Goal: Task Accomplishment & Management: Complete application form

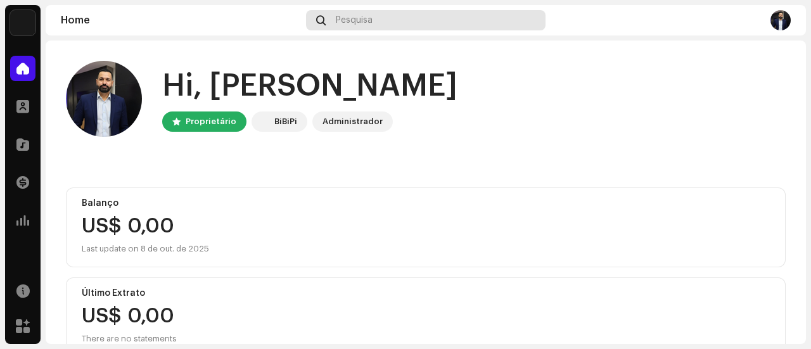
click at [446, 15] on div "Pesquisa" at bounding box center [426, 20] width 240 height 20
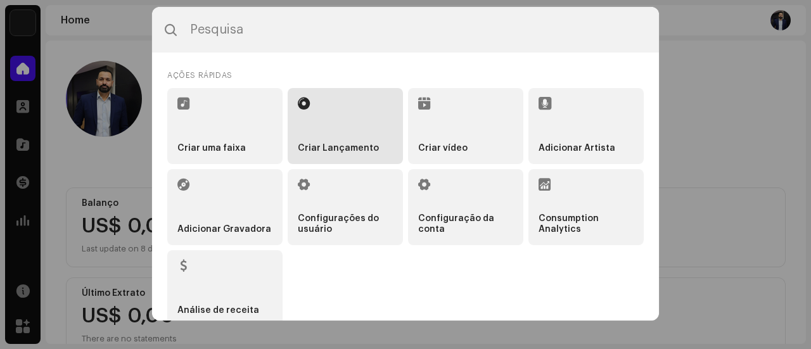
click at [293, 139] on li "Criar Lançamento" at bounding box center [345, 126] width 115 height 76
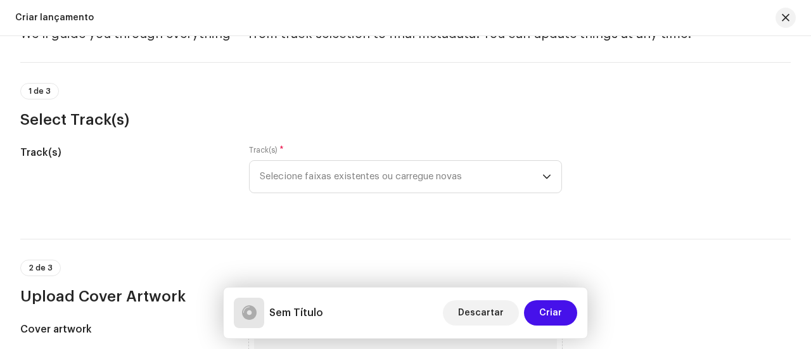
scroll to position [127, 0]
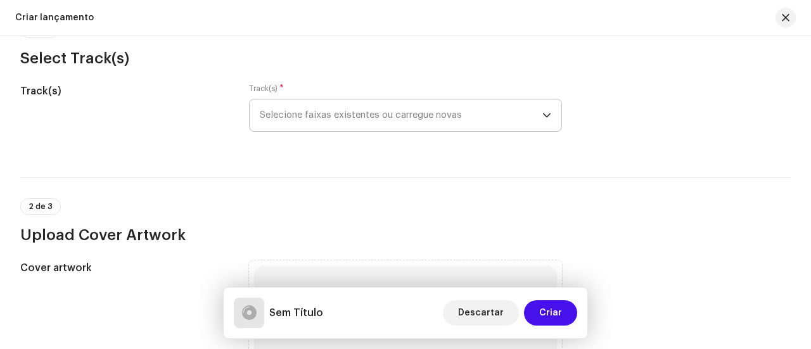
click at [543, 116] on icon "dropdown trigger" at bounding box center [547, 115] width 8 height 4
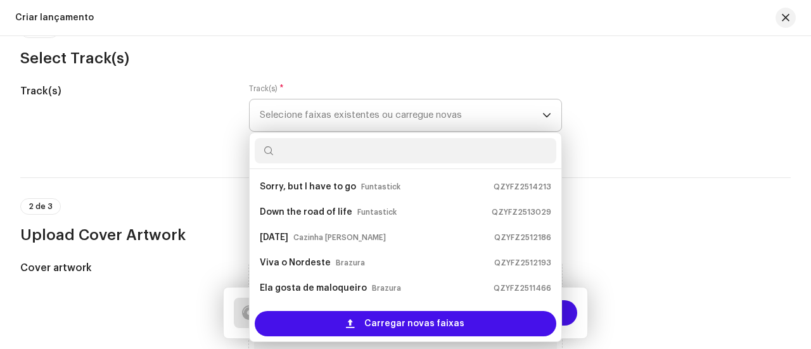
click at [378, 146] on input "text" at bounding box center [406, 150] width 302 height 25
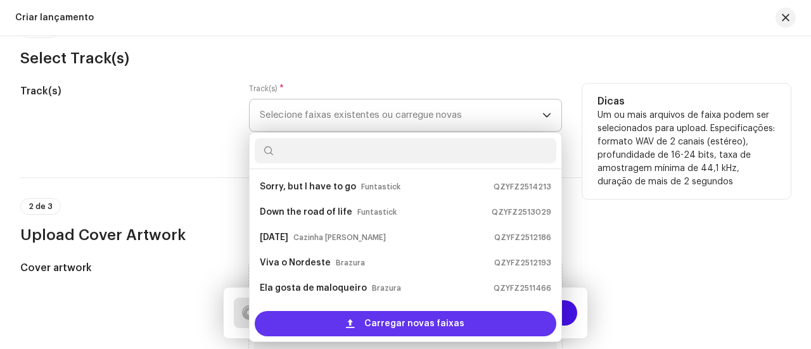
click at [429, 326] on span "Carregar novas faixas" at bounding box center [414, 323] width 100 height 25
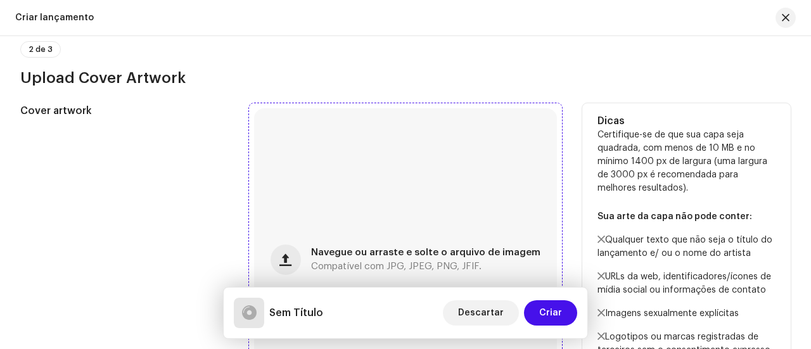
scroll to position [443, 0]
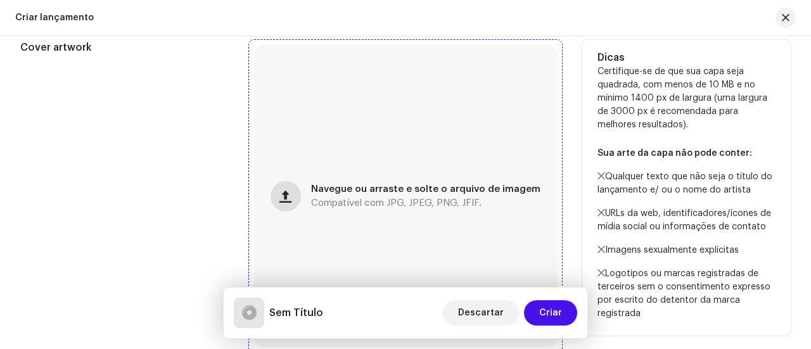
click at [290, 201] on span "button" at bounding box center [285, 196] width 12 height 10
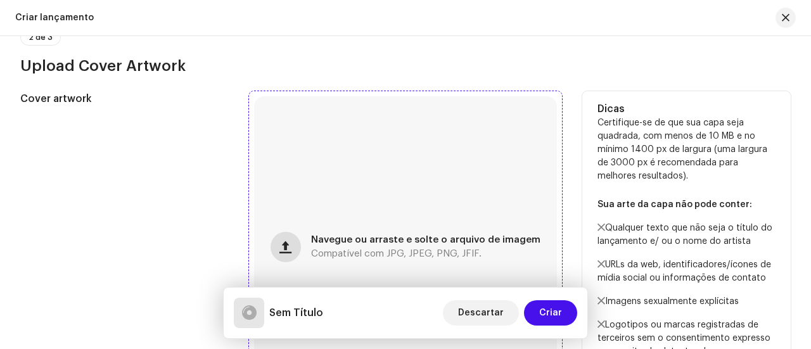
scroll to position [494, 0]
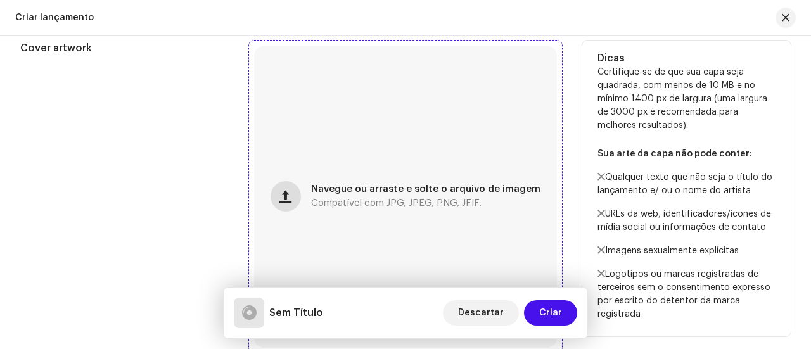
click at [296, 206] on button "button" at bounding box center [285, 196] width 30 height 30
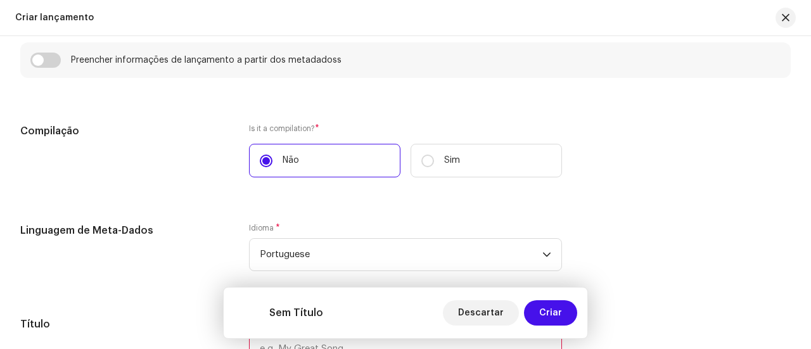
scroll to position [937, 0]
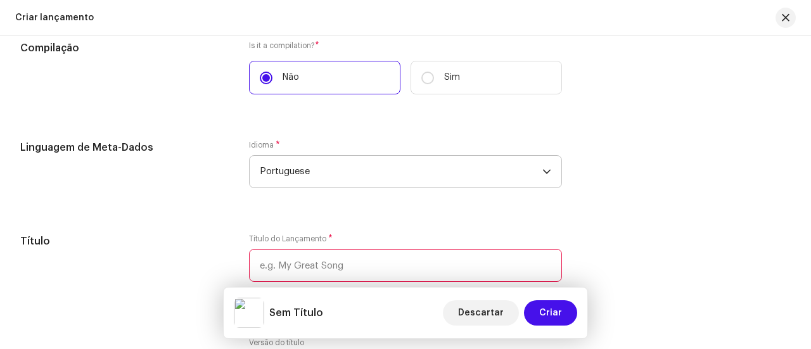
click at [399, 174] on span "Portuguese" at bounding box center [401, 172] width 283 height 32
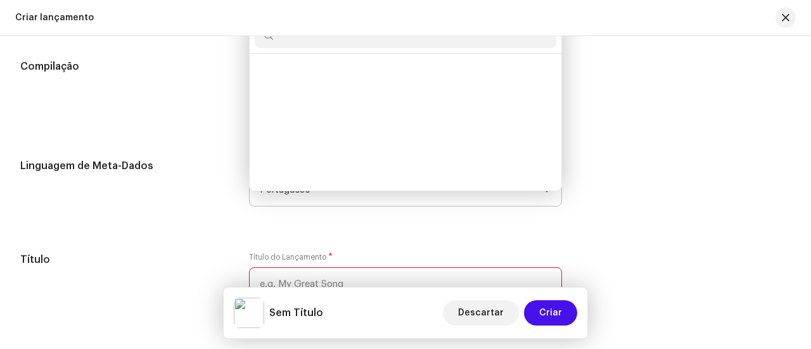
scroll to position [3451, 0]
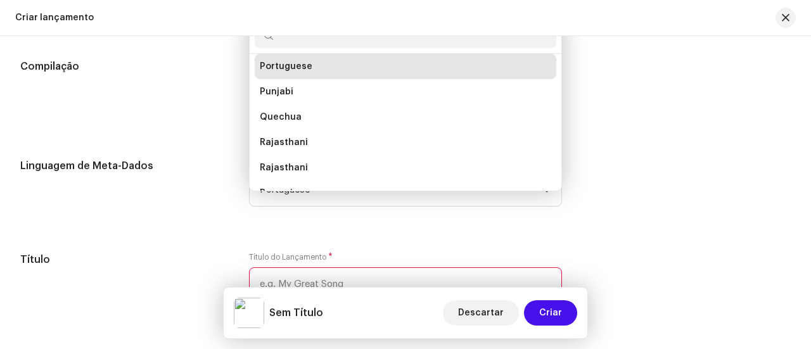
click at [424, 35] on div "Criar lançamento" at bounding box center [405, 18] width 811 height 36
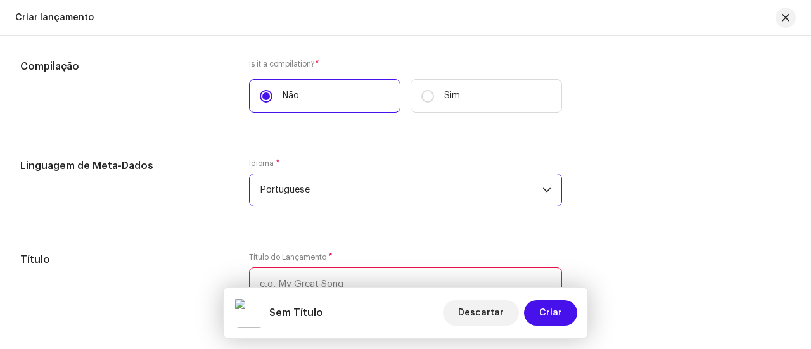
click at [412, 191] on span "Portuguese" at bounding box center [401, 190] width 283 height 32
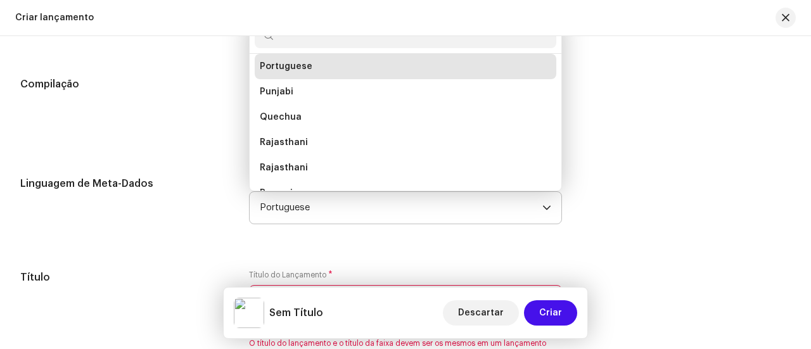
click at [399, 41] on input "text" at bounding box center [406, 35] width 302 height 25
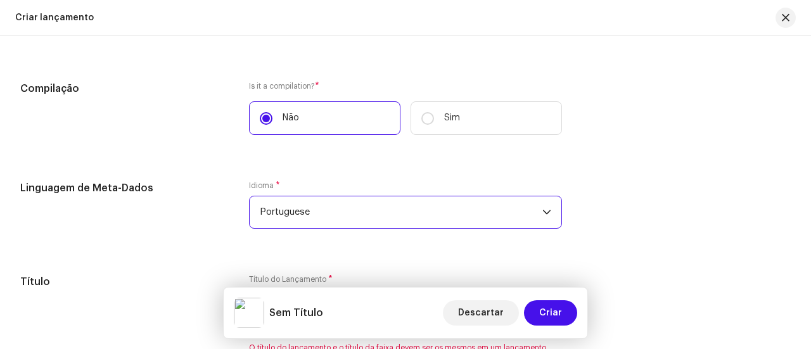
click at [475, 217] on span "Portuguese" at bounding box center [401, 212] width 283 height 32
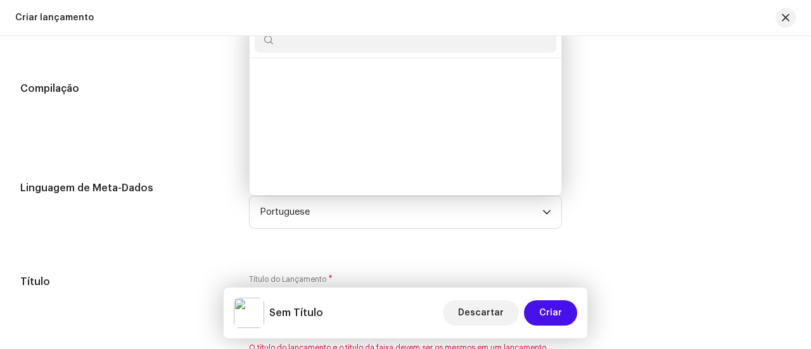
scroll to position [3451, 0]
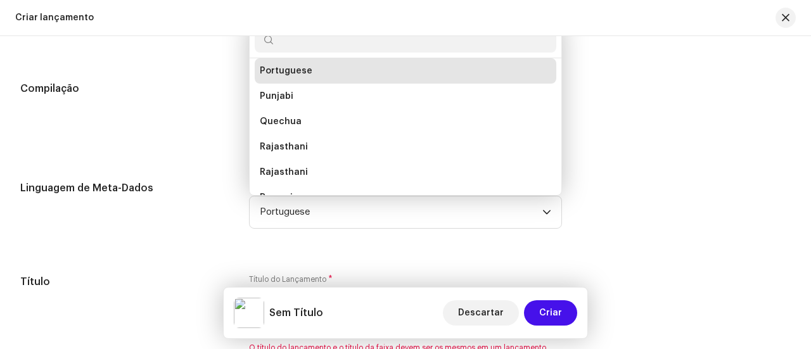
click at [407, 46] on input "text" at bounding box center [406, 39] width 302 height 25
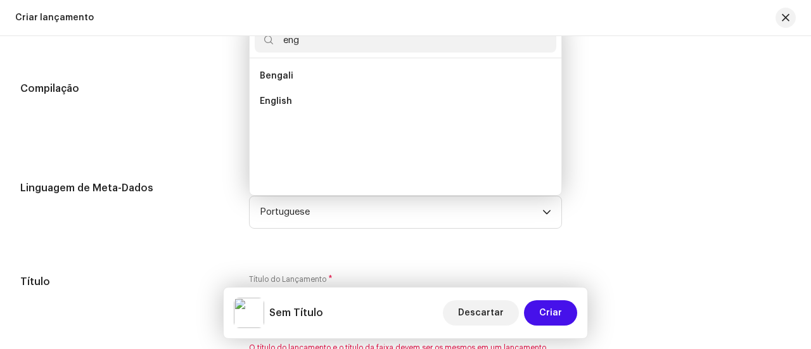
scroll to position [0, 0]
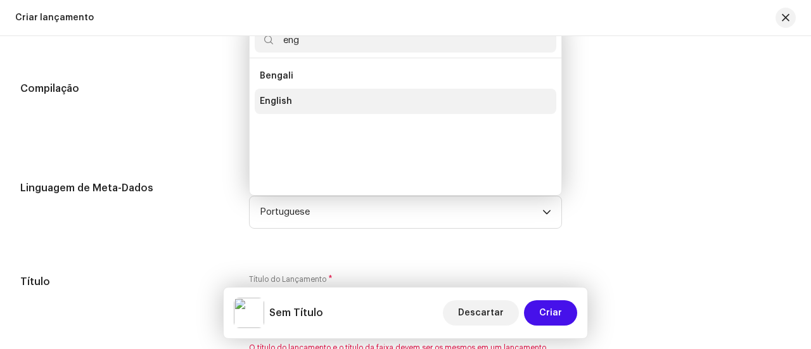
type input "eng"
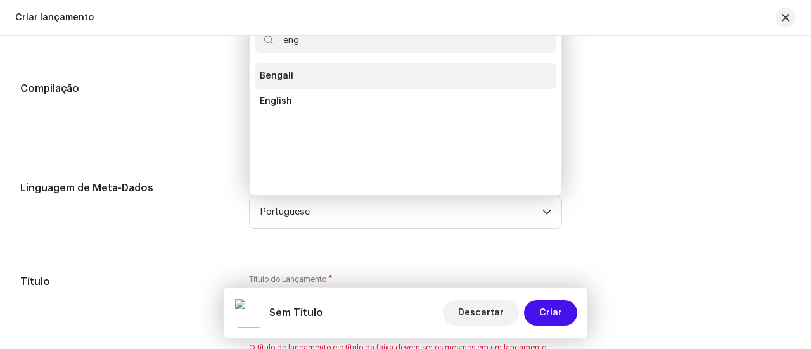
drag, startPoint x: 321, startPoint y: 92, endPoint x: 319, endPoint y: 99, distance: 7.8
click at [321, 92] on li "English" at bounding box center [406, 101] width 302 height 25
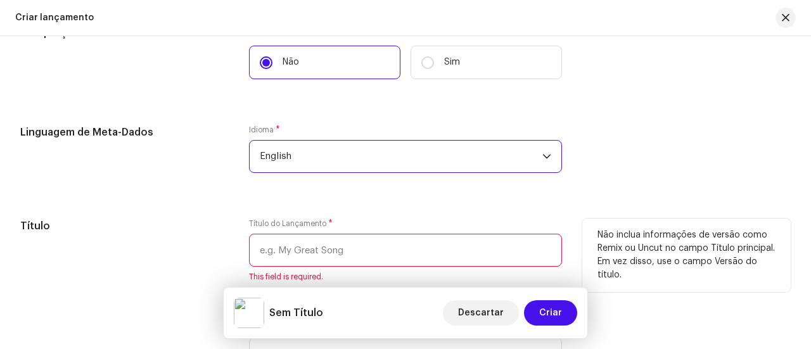
scroll to position [1087, 0]
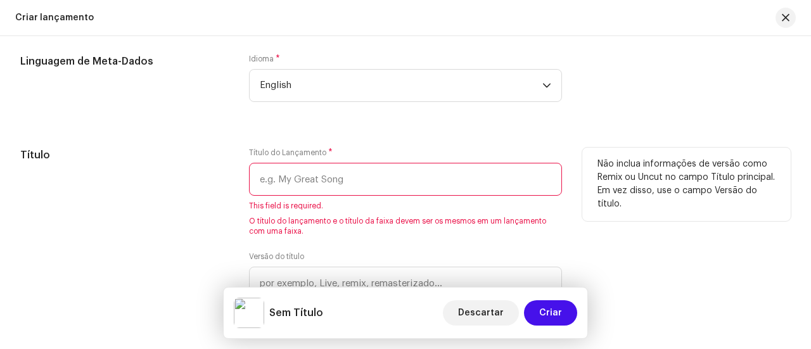
click at [343, 182] on input "text" at bounding box center [405, 179] width 313 height 33
paste input "It’s All Okay"
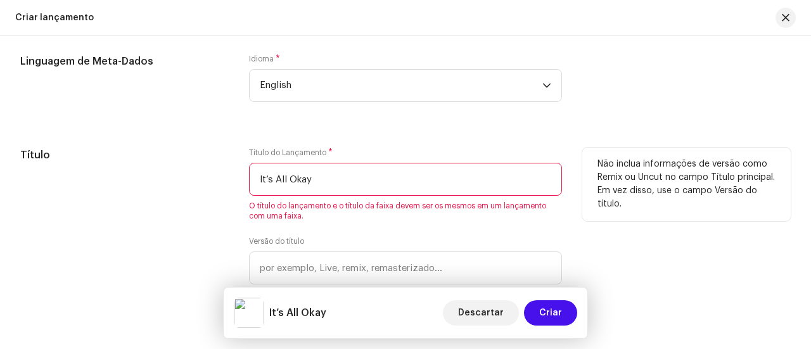
drag, startPoint x: 333, startPoint y: 182, endPoint x: 210, endPoint y: 173, distance: 123.8
click at [210, 174] on div "Título Título do Lançamento * It’s All Okay O título do lançamento e o título d…" at bounding box center [405, 234] width 770 height 172
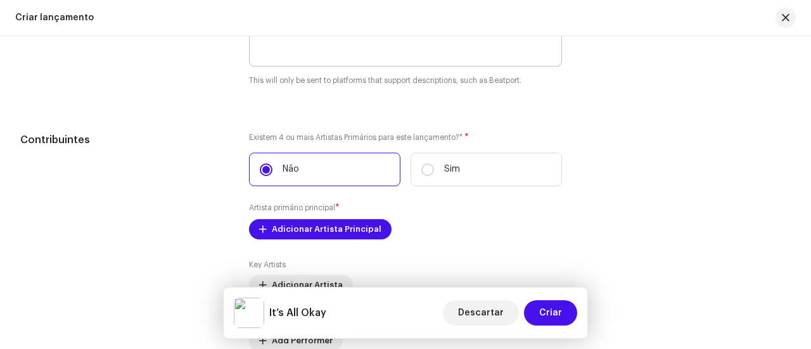
scroll to position [1467, 0]
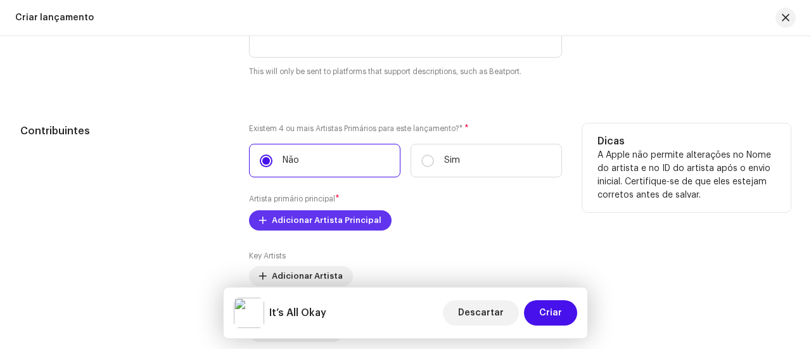
type input "It’s All Okay"
click at [293, 226] on span "Adicionar Artista Principal" at bounding box center [327, 220] width 110 height 25
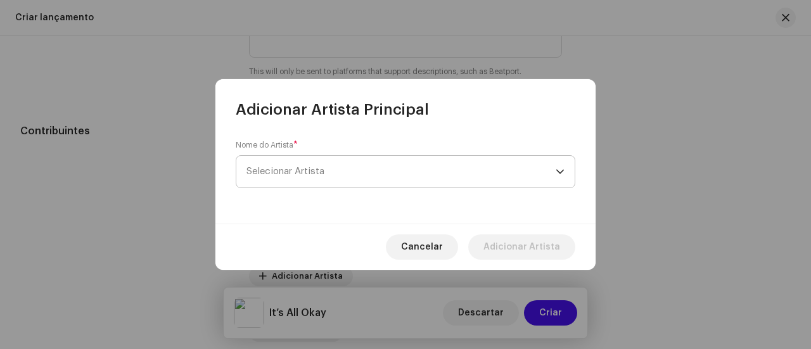
click at [346, 169] on span "Selecionar Artista" at bounding box center [400, 172] width 309 height 32
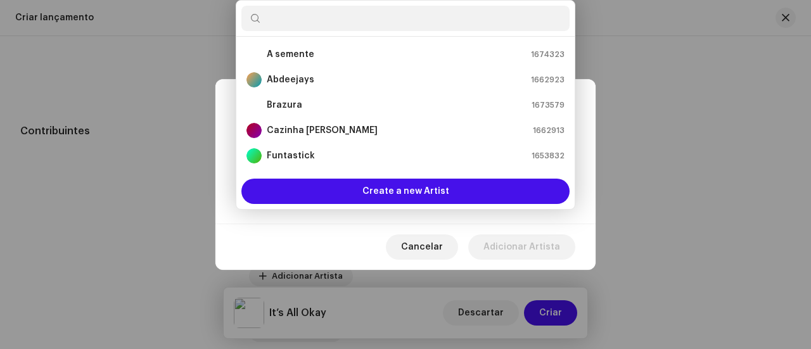
scroll to position [20, 0]
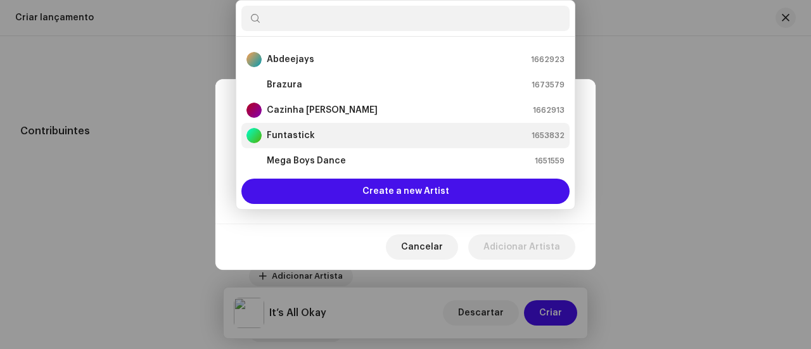
click at [356, 141] on div "Funtastick 1653832" at bounding box center [405, 135] width 318 height 15
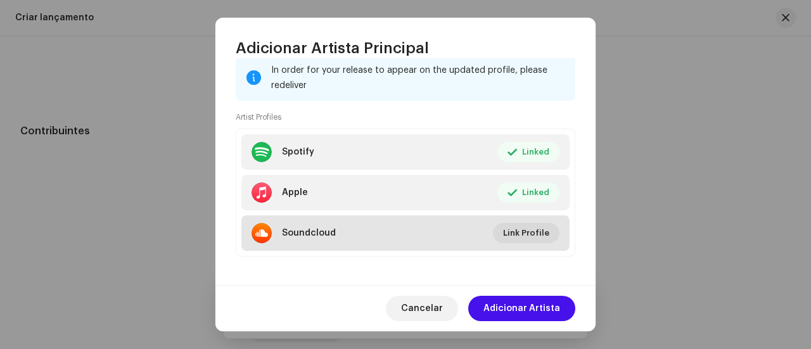
scroll to position [182, 0]
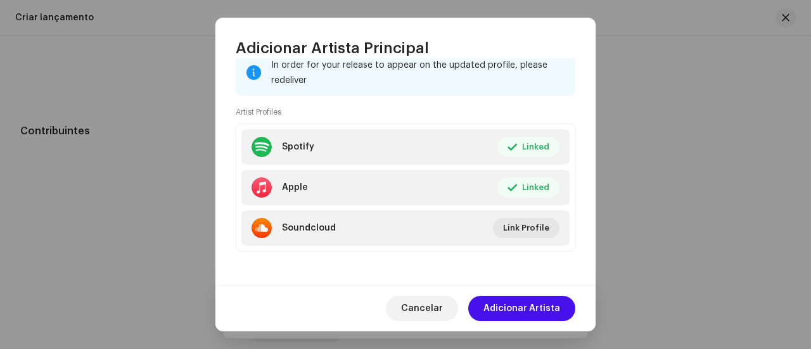
click at [519, 308] on span "Adicionar Artista" at bounding box center [521, 308] width 77 height 25
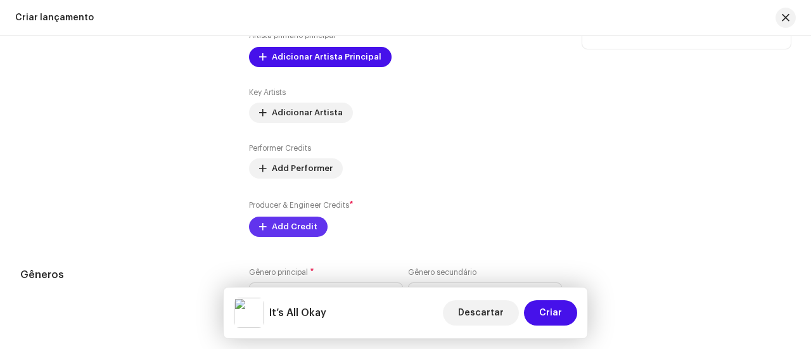
scroll to position [1657, 0]
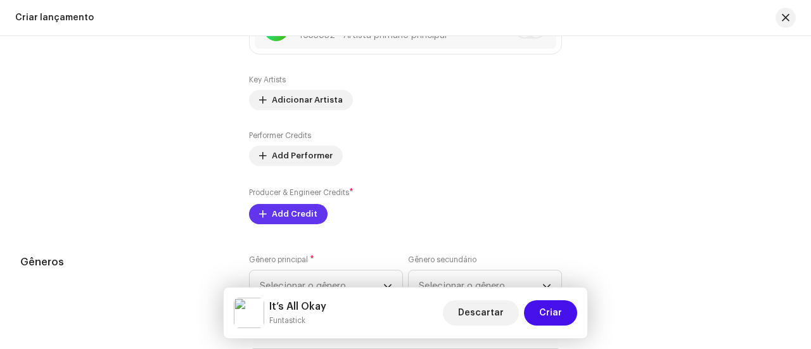
click at [298, 211] on span "Add Credit" at bounding box center [295, 213] width 46 height 25
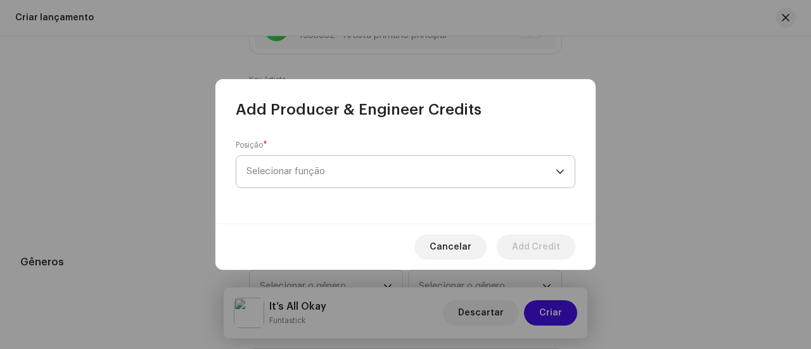
click at [402, 170] on span "Selecionar função" at bounding box center [400, 172] width 309 height 32
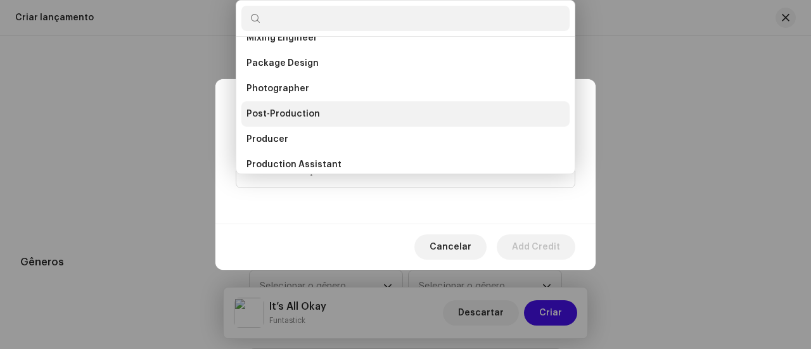
scroll to position [438, 0]
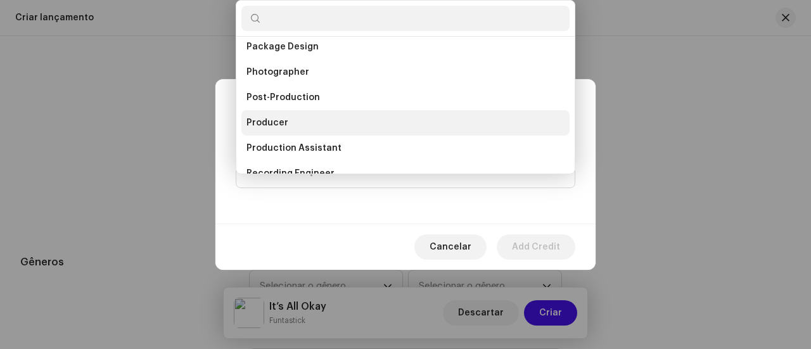
click at [312, 124] on li "Producer" at bounding box center [405, 122] width 328 height 25
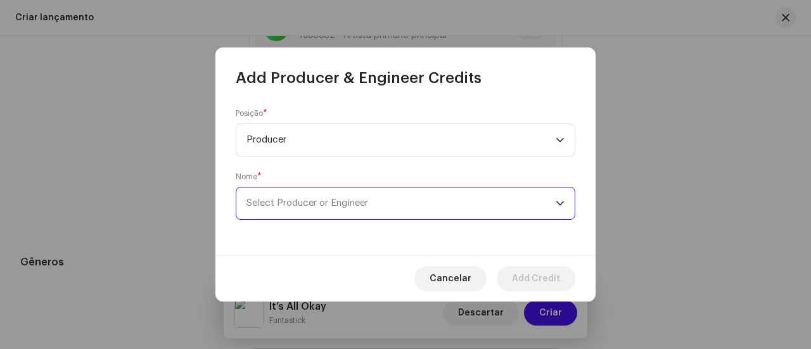
click at [400, 198] on span "Select Producer or Engineer" at bounding box center [400, 203] width 309 height 32
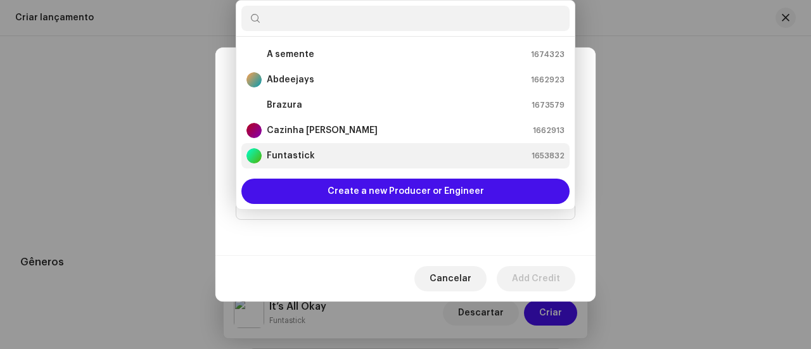
scroll to position [20, 0]
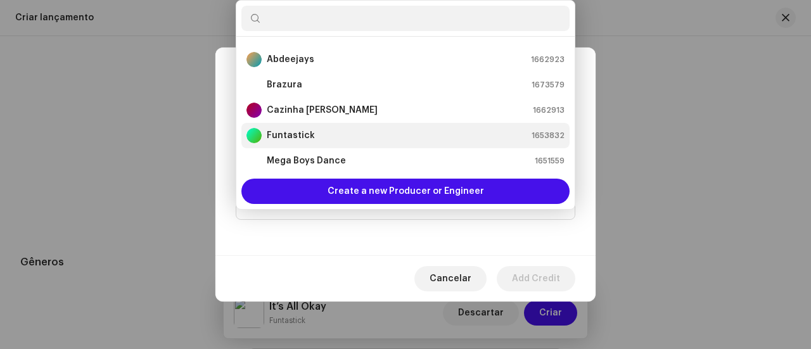
click at [343, 135] on div "Funtastick 1653832" at bounding box center [405, 135] width 318 height 15
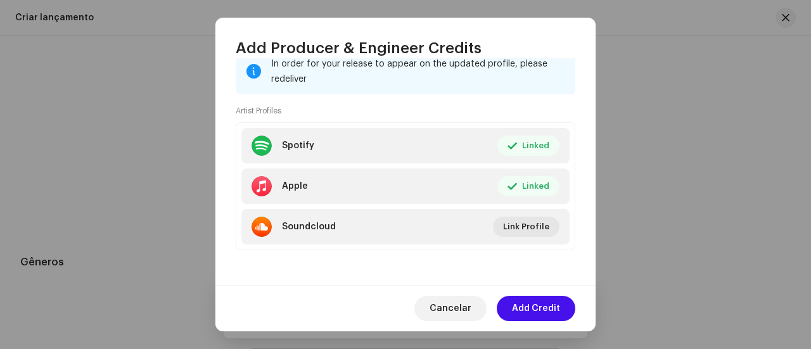
scroll to position [246, 0]
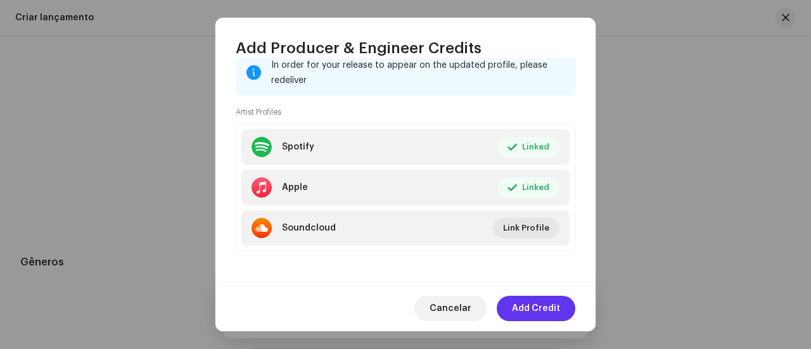
click at [540, 307] on span "Add Credit" at bounding box center [536, 308] width 48 height 25
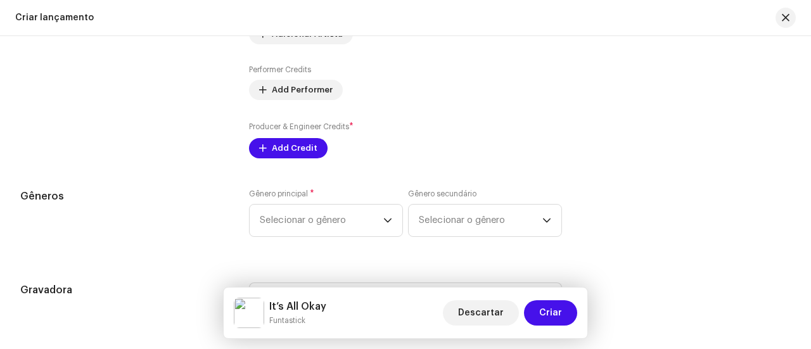
scroll to position [1784, 0]
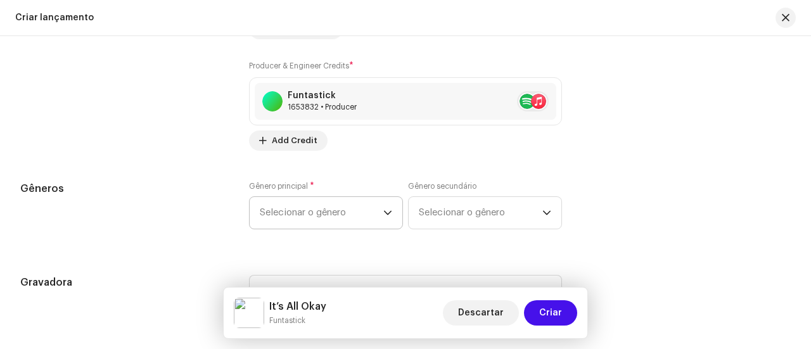
click at [380, 216] on span "Selecionar o gênero" at bounding box center [322, 213] width 124 height 32
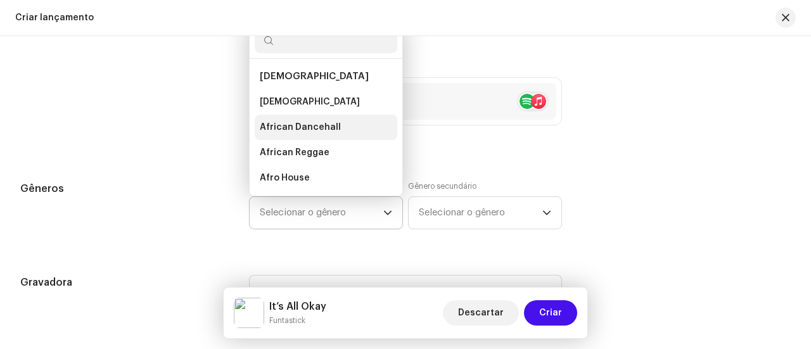
scroll to position [20, 0]
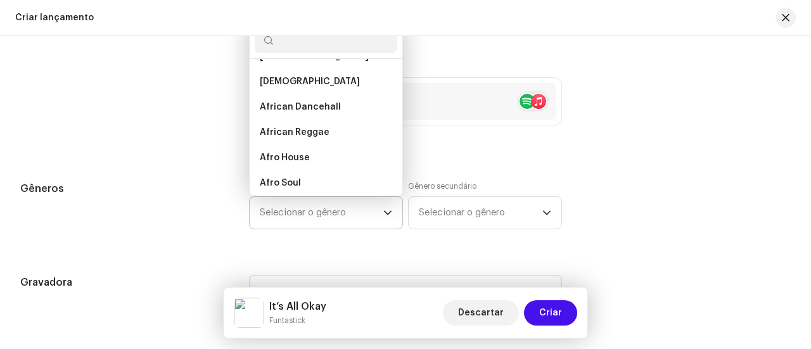
click at [355, 46] on input "text" at bounding box center [326, 40] width 143 height 25
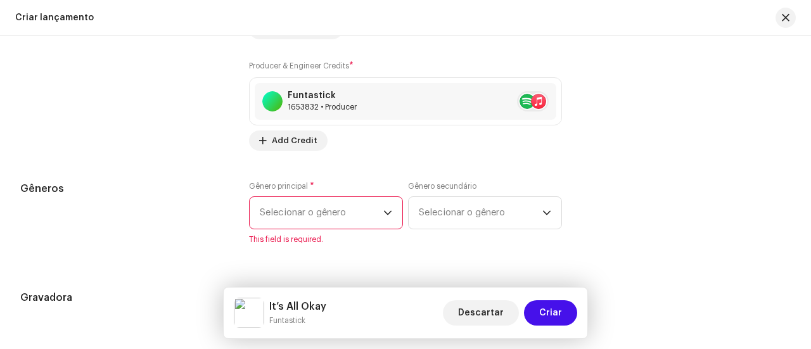
scroll to position [0, 0]
click at [371, 216] on span "Selecionar o gênero" at bounding box center [322, 214] width 124 height 32
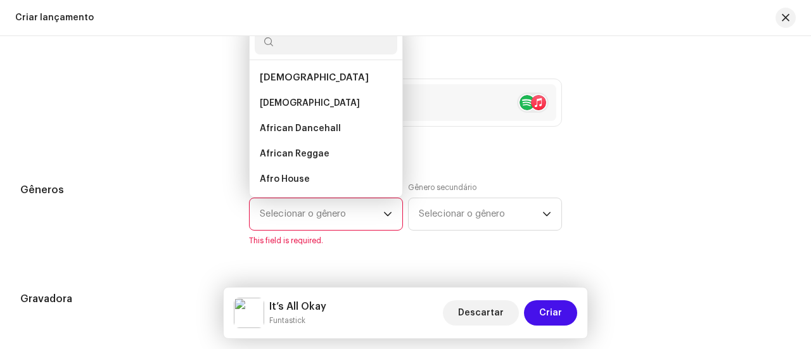
click at [321, 48] on input "text" at bounding box center [326, 41] width 143 height 25
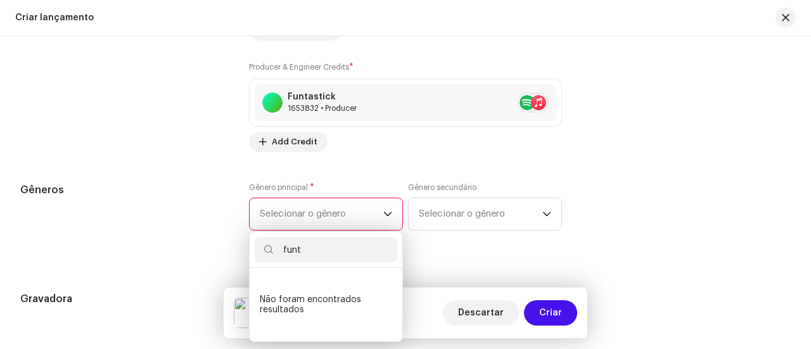
type input "funt"
click at [383, 213] on icon "dropdown trigger" at bounding box center [387, 214] width 9 height 9
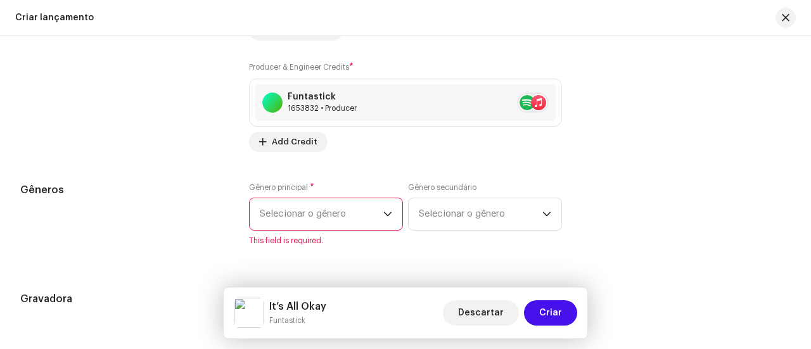
click at [384, 212] on icon "dropdown trigger" at bounding box center [387, 214] width 9 height 9
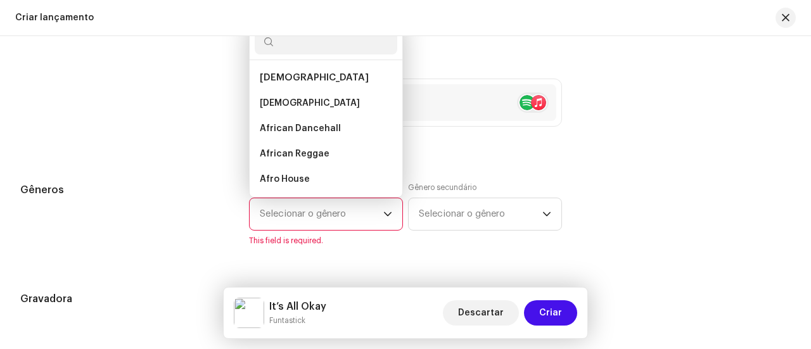
click at [326, 46] on input "text" at bounding box center [326, 41] width 143 height 25
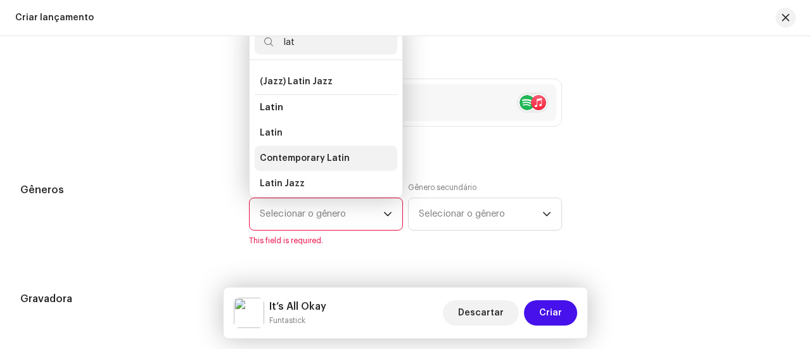
scroll to position [127, 0]
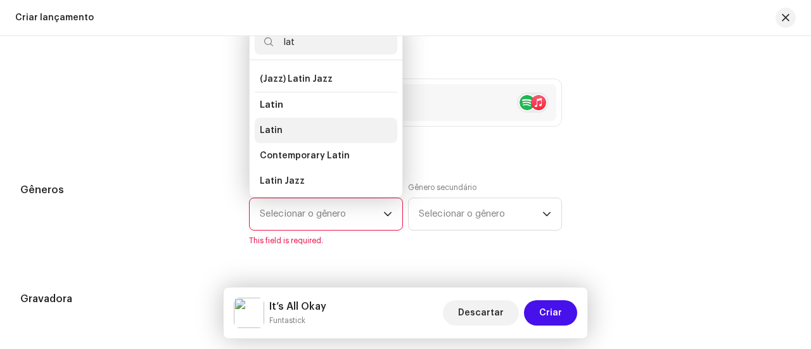
type input "lat"
click at [289, 120] on li "Latin" at bounding box center [326, 130] width 143 height 25
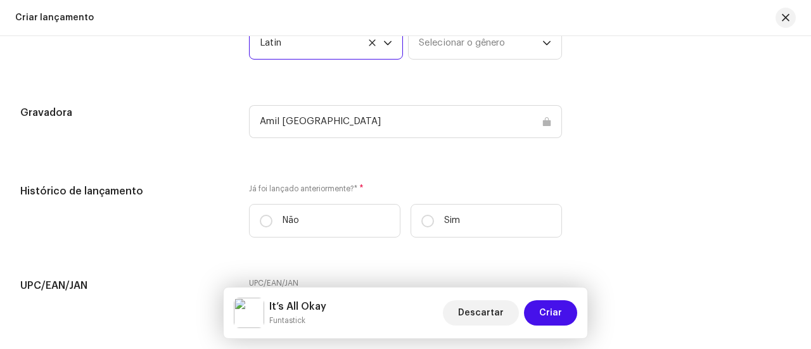
scroll to position [1972, 0]
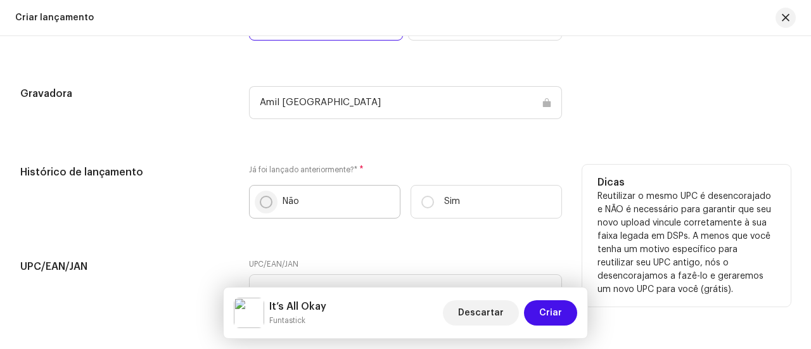
click at [261, 205] on input "Não" at bounding box center [266, 202] width 13 height 13
radio input "true"
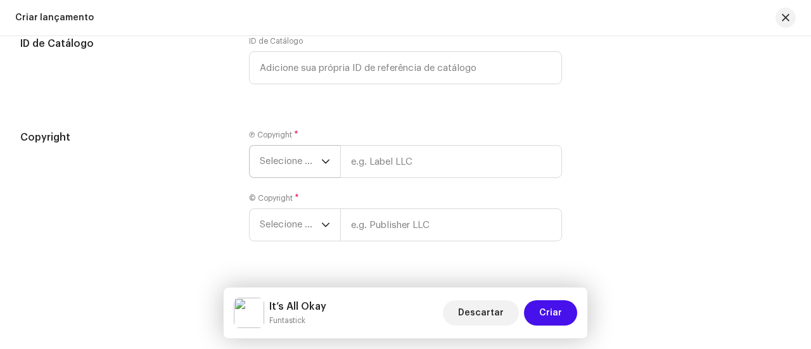
click at [321, 158] on icon "dropdown trigger" at bounding box center [325, 161] width 9 height 9
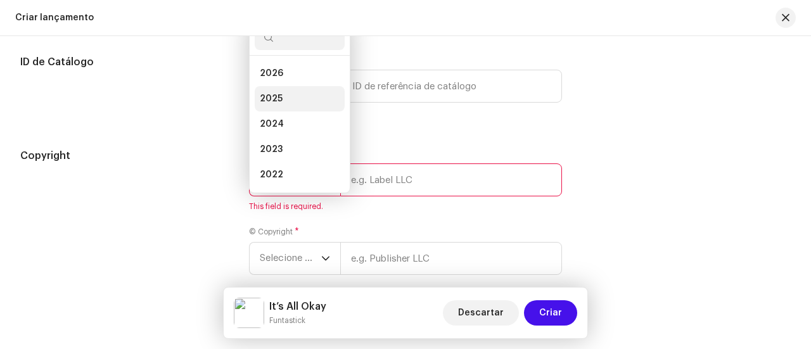
click at [286, 97] on li "2025" at bounding box center [300, 98] width 90 height 25
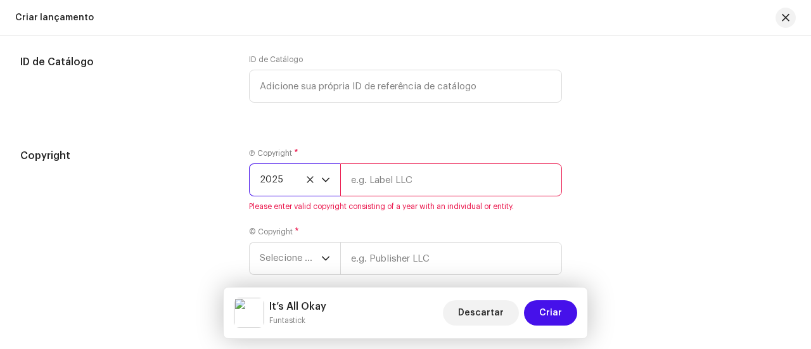
click at [391, 171] on input "text" at bounding box center [451, 179] width 222 height 33
type input "Amil"
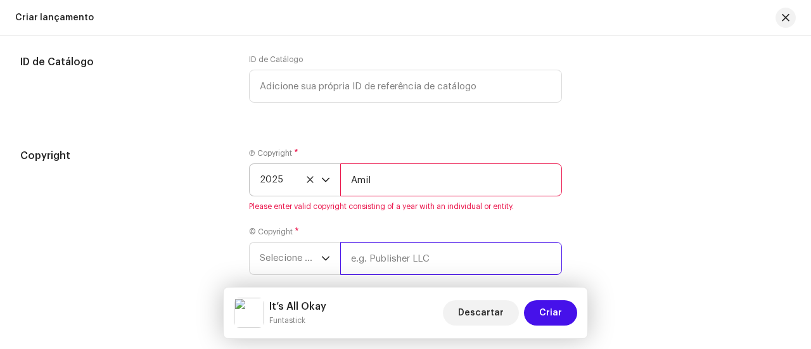
type input "Amil"
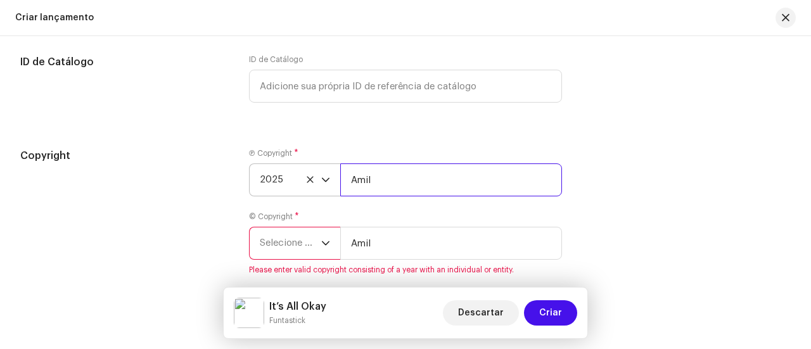
click at [439, 183] on input "Amil" at bounding box center [451, 179] width 222 height 33
type input "Amil [GEOGRAPHIC_DATA]"
click at [311, 239] on span "Selecione o ano" at bounding box center [290, 243] width 61 height 32
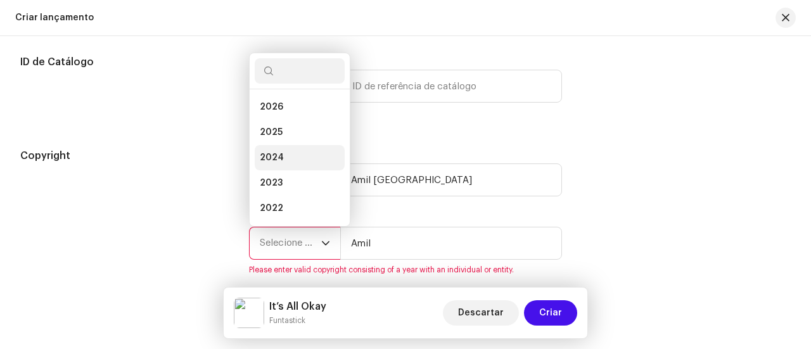
scroll to position [20, 0]
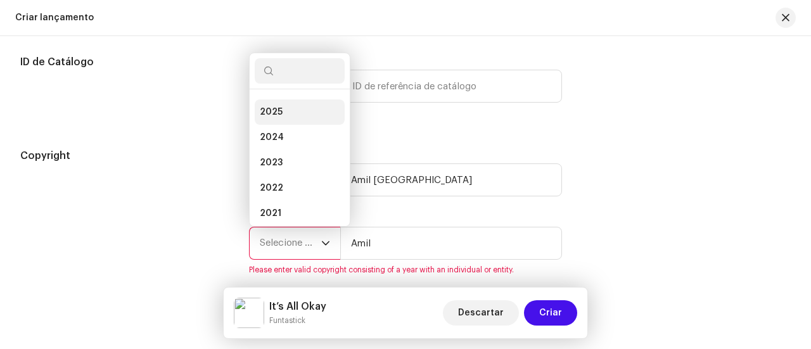
click at [301, 116] on li "2025" at bounding box center [300, 111] width 90 height 25
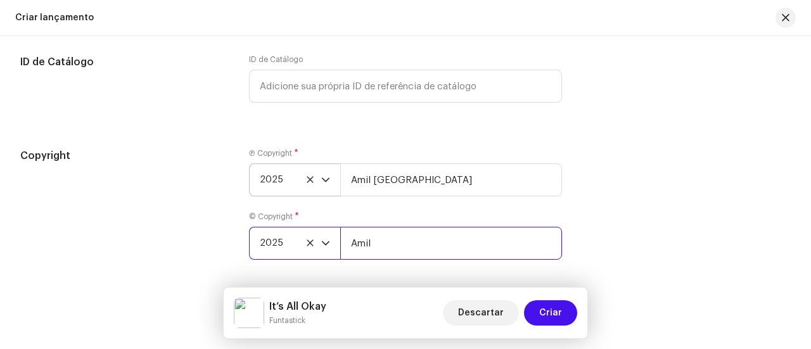
click at [388, 233] on input "Amil" at bounding box center [451, 243] width 222 height 33
type input "Amil [GEOGRAPHIC_DATA]"
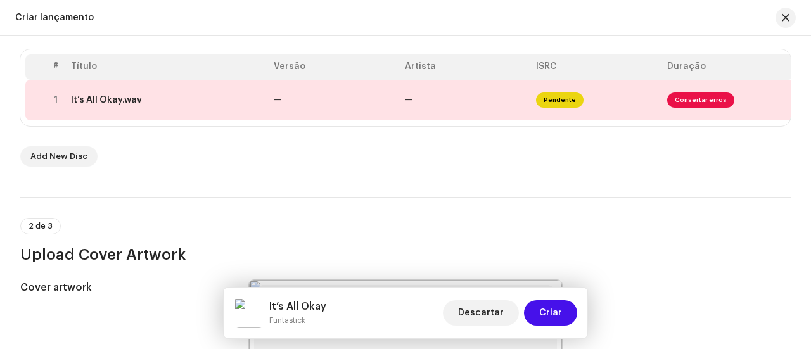
scroll to position [227, 0]
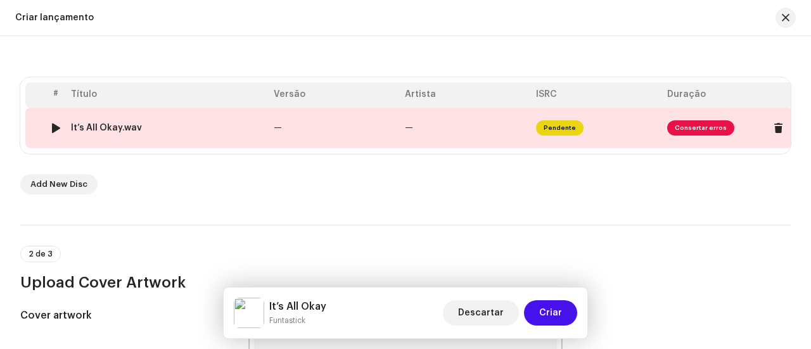
click at [707, 128] on span "Consertar erros" at bounding box center [700, 127] width 67 height 15
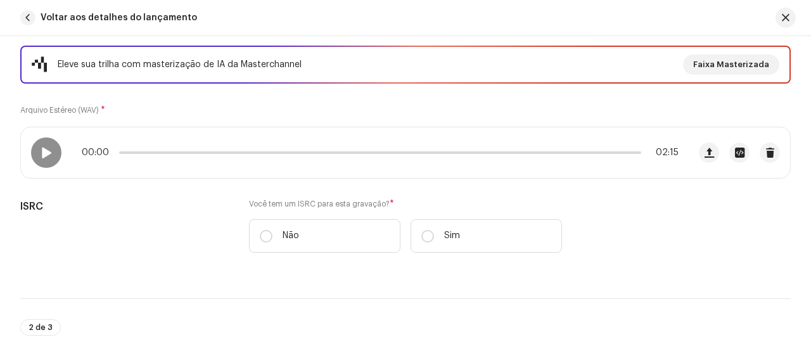
scroll to position [190, 0]
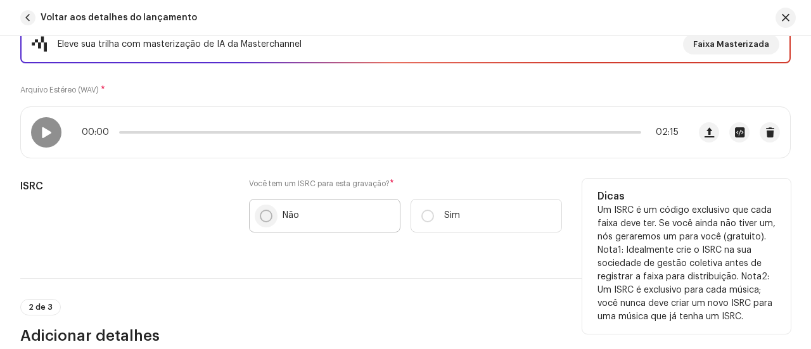
click at [262, 216] on input "Não" at bounding box center [266, 216] width 13 height 13
radio input "true"
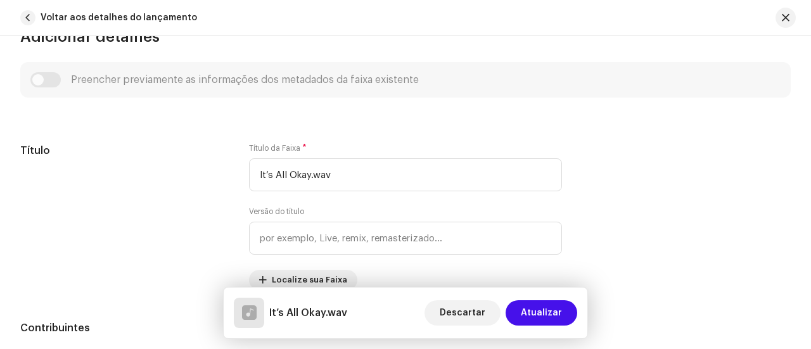
scroll to position [570, 0]
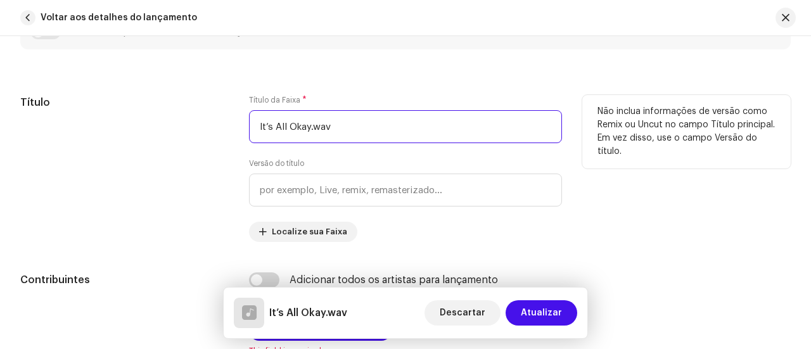
click at [340, 127] on input "It’s All Okay.wav" at bounding box center [405, 126] width 313 height 33
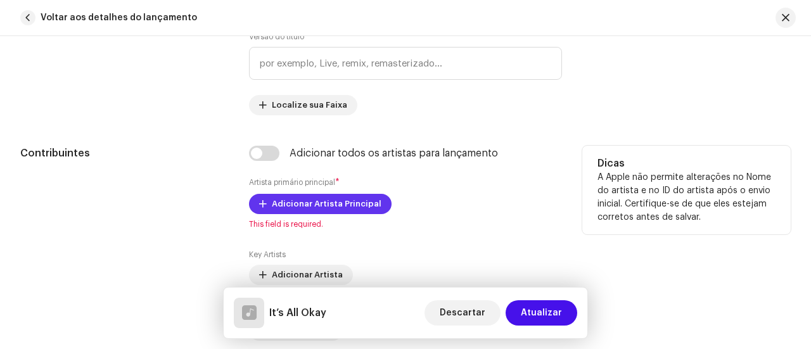
scroll to position [760, 0]
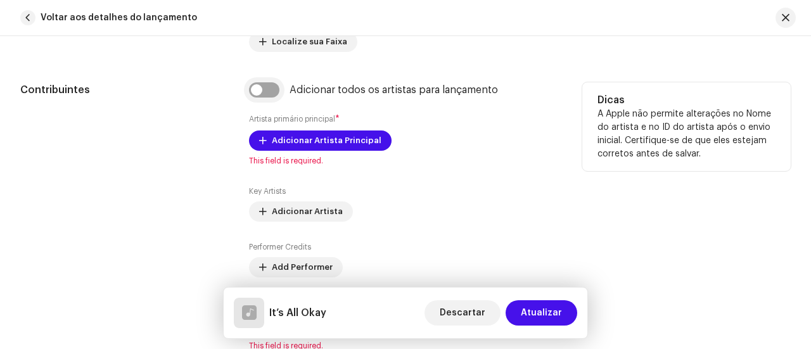
type input "It’s All Okay"
click at [274, 90] on input "checkbox" at bounding box center [264, 89] width 30 height 15
checkbox input "true"
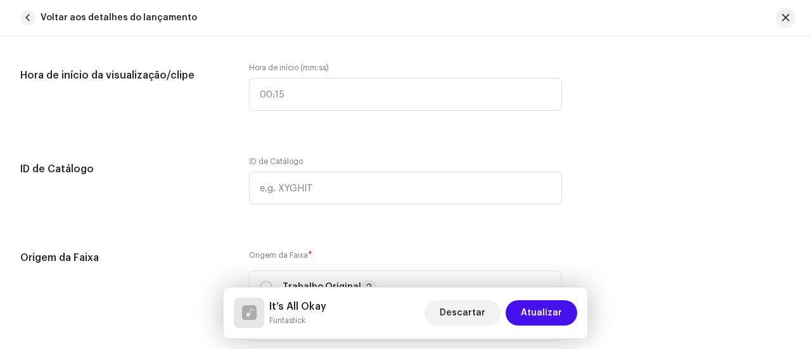
scroll to position [1330, 0]
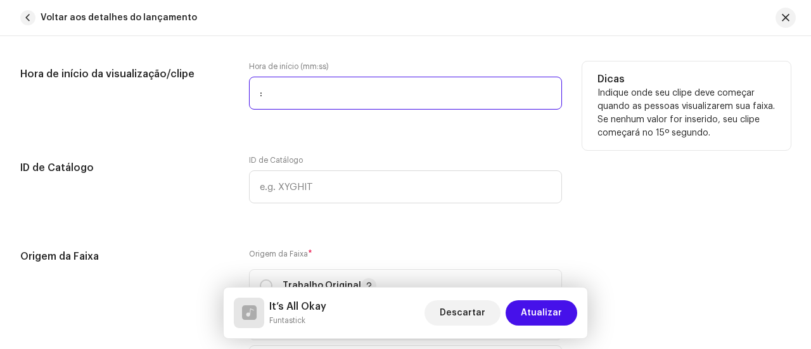
click at [312, 91] on input ":" at bounding box center [405, 93] width 313 height 33
type input "00:00"
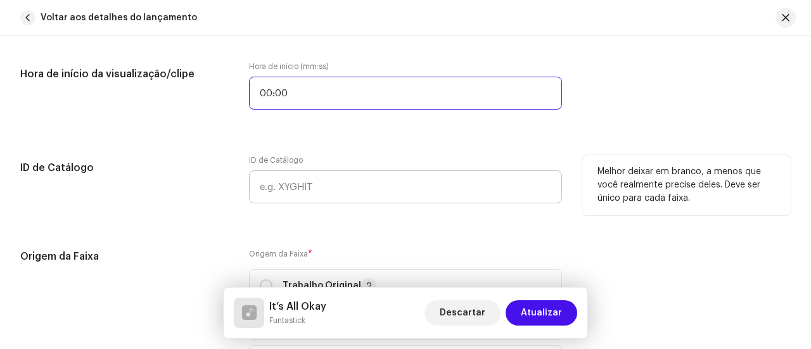
scroll to position [1457, 0]
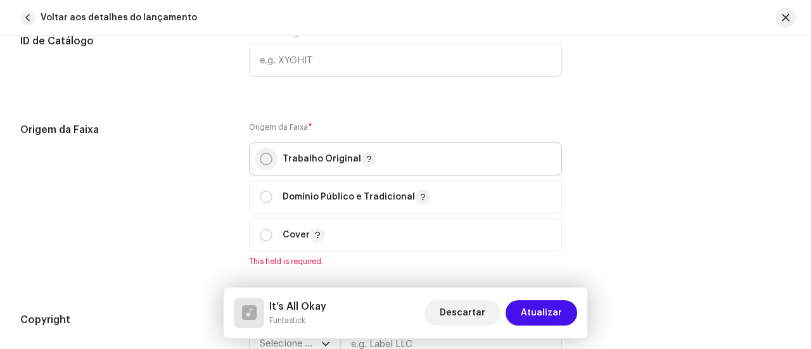
drag, startPoint x: 264, startPoint y: 154, endPoint x: 276, endPoint y: 155, distance: 12.1
click at [265, 154] on input "radio" at bounding box center [266, 159] width 13 height 13
radio input "true"
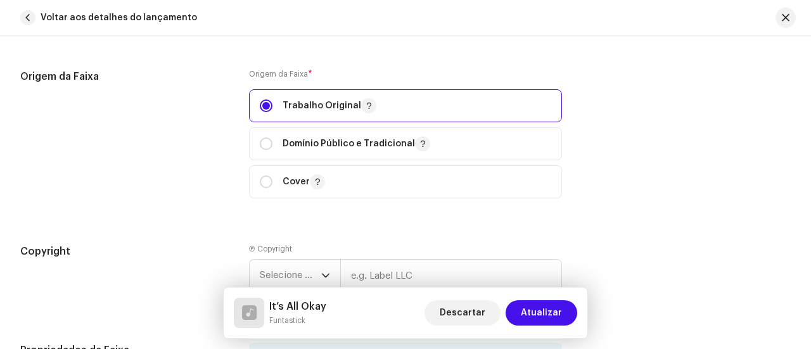
scroll to position [1647, 0]
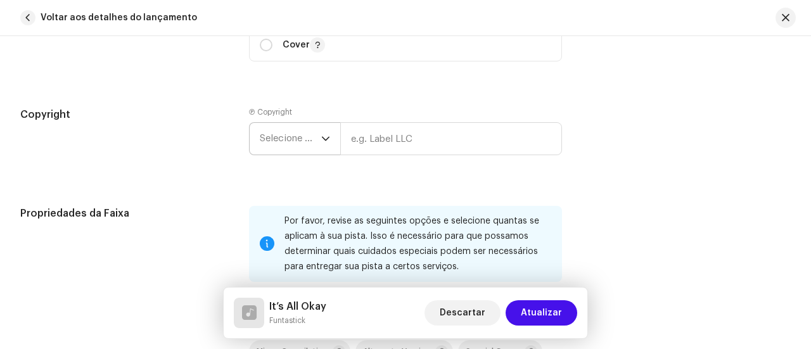
click at [327, 143] on div "dropdown trigger" at bounding box center [325, 139] width 9 height 32
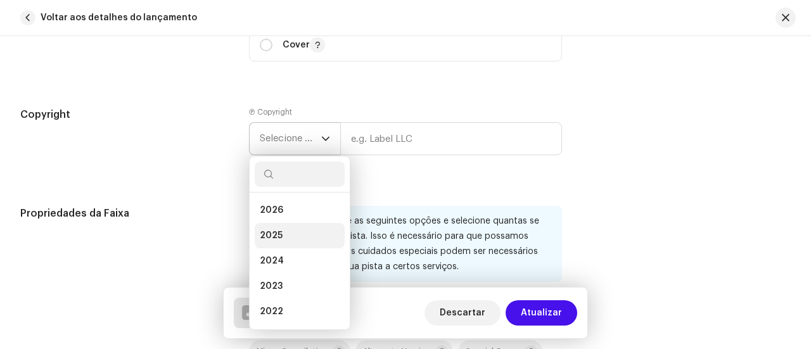
drag, startPoint x: 284, startPoint y: 229, endPoint x: 343, endPoint y: 186, distance: 72.6
click at [284, 229] on li "2025" at bounding box center [300, 235] width 90 height 25
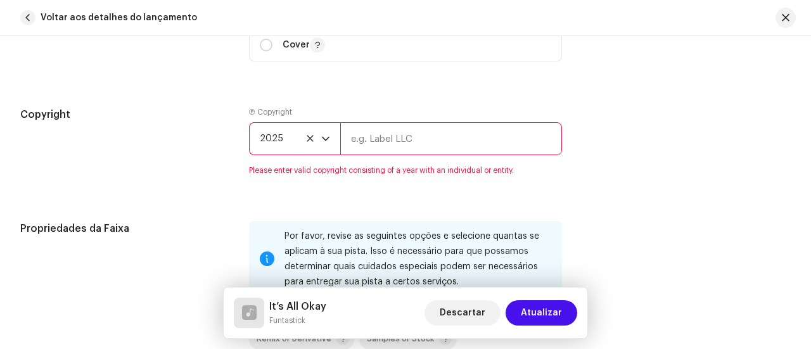
click at [369, 137] on input "text" at bounding box center [451, 138] width 222 height 33
type input "Amil [GEOGRAPHIC_DATA]"
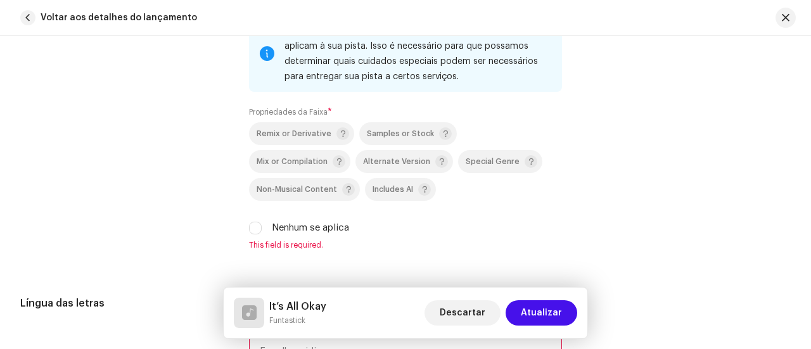
scroll to position [1964, 0]
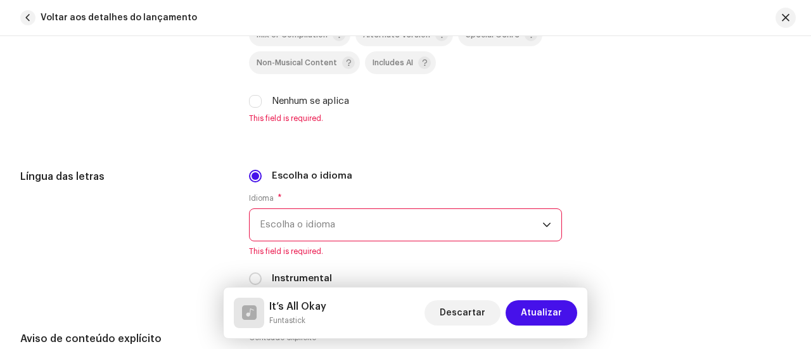
drag, startPoint x: 252, startPoint y: 102, endPoint x: 338, endPoint y: 125, distance: 88.5
click at [252, 103] on input "Nenhum se aplica" at bounding box center [255, 101] width 13 height 13
checkbox input "true"
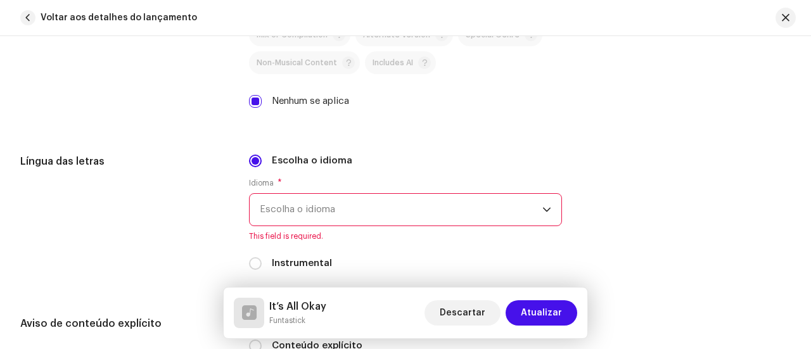
scroll to position [2027, 0]
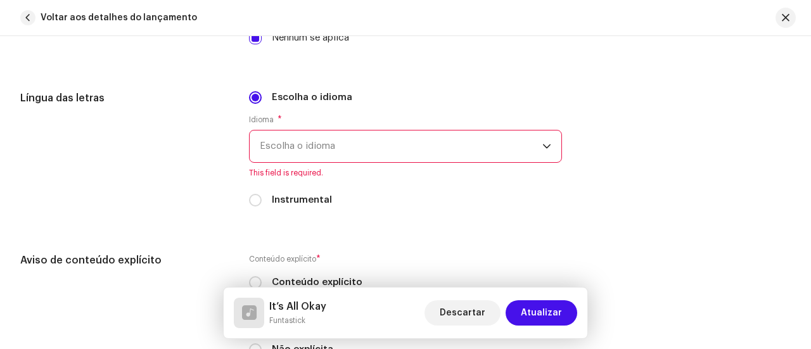
click at [365, 137] on span "Escolha o idioma" at bounding box center [401, 146] width 283 height 32
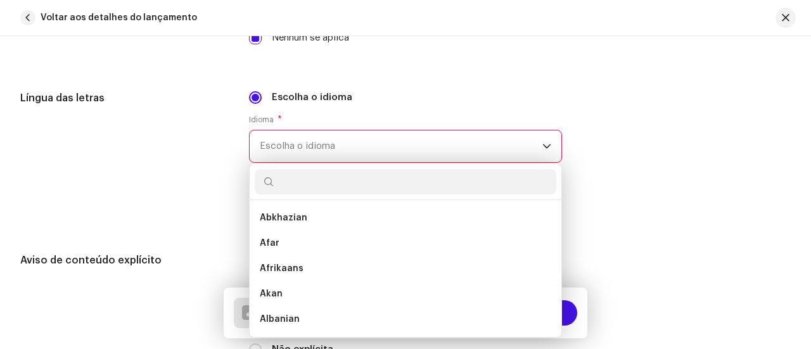
click at [314, 174] on input "text" at bounding box center [406, 181] width 302 height 25
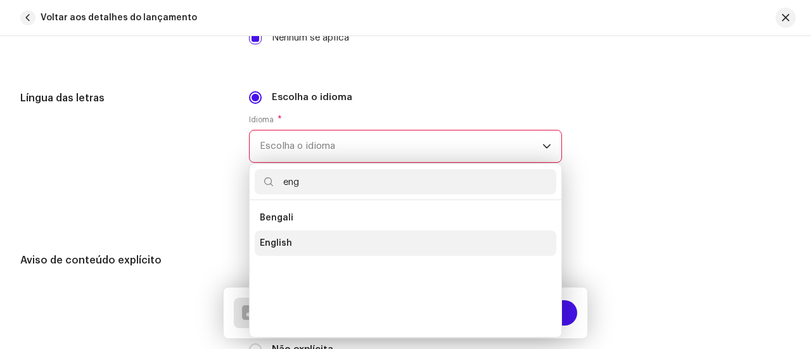
type input "eng"
click at [294, 238] on li "English" at bounding box center [406, 243] width 302 height 25
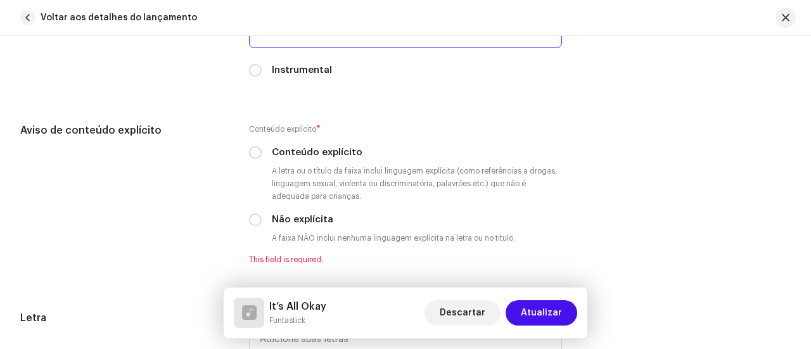
scroll to position [2154, 0]
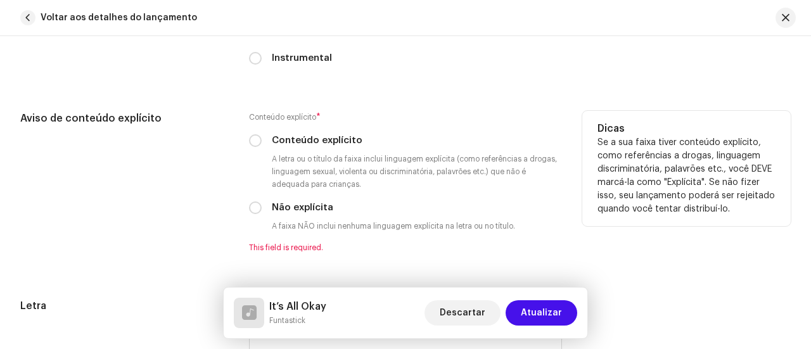
drag, startPoint x: 258, startPoint y: 207, endPoint x: 328, endPoint y: 208, distance: 69.7
click at [258, 206] on input "Não explícita" at bounding box center [255, 207] width 13 height 13
radio input "true"
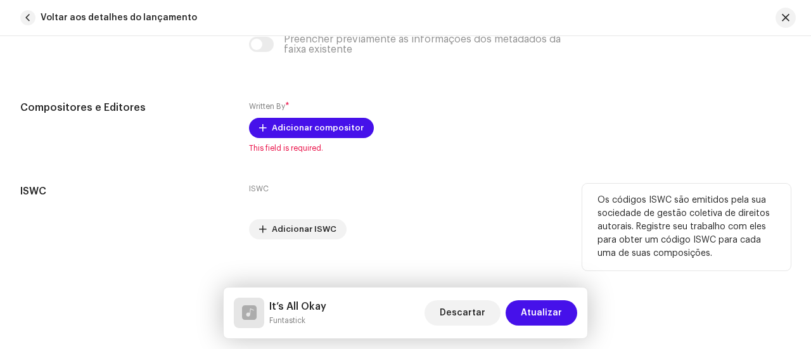
scroll to position [2597, 0]
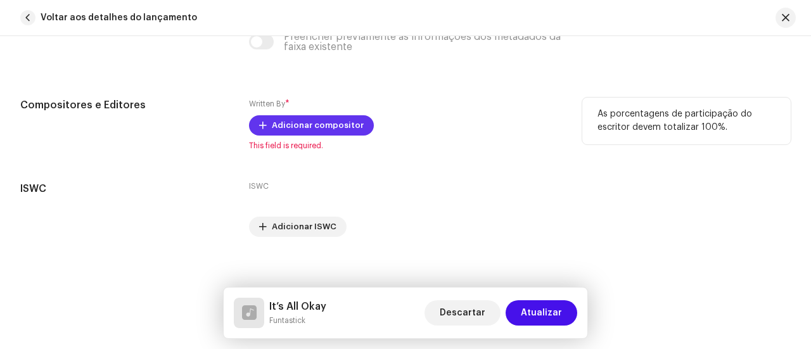
click at [313, 121] on span "Adicionar compositor" at bounding box center [318, 125] width 92 height 25
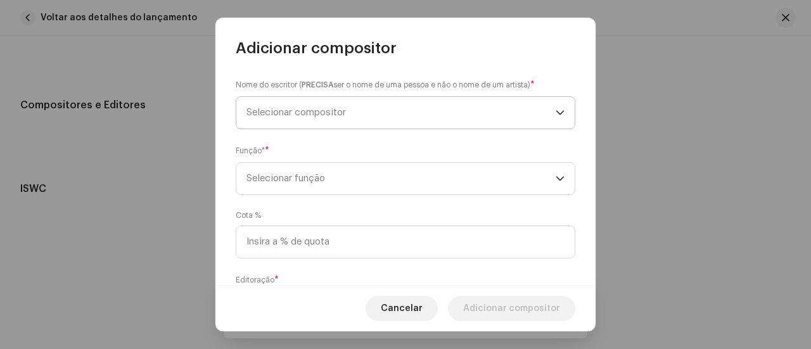
click at [375, 113] on span "Selecionar compositor" at bounding box center [400, 113] width 309 height 32
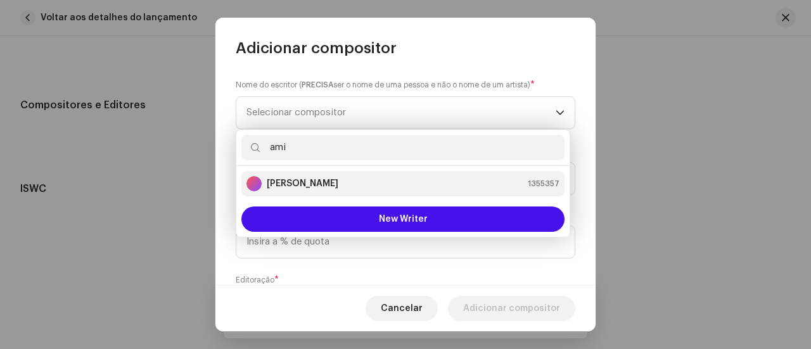
type input "ami"
click at [338, 190] on div "[PERSON_NAME]" at bounding box center [292, 183] width 92 height 15
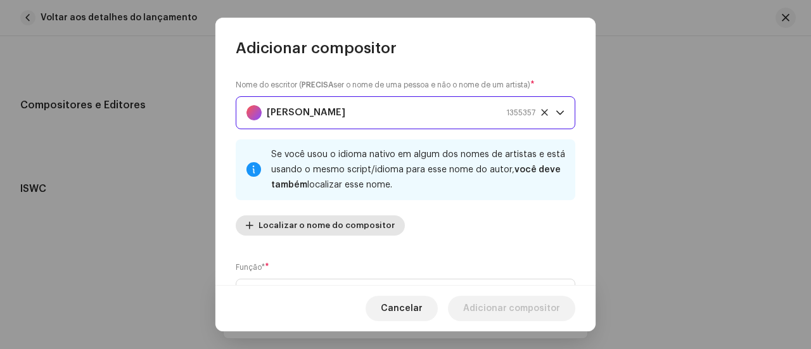
scroll to position [127, 0]
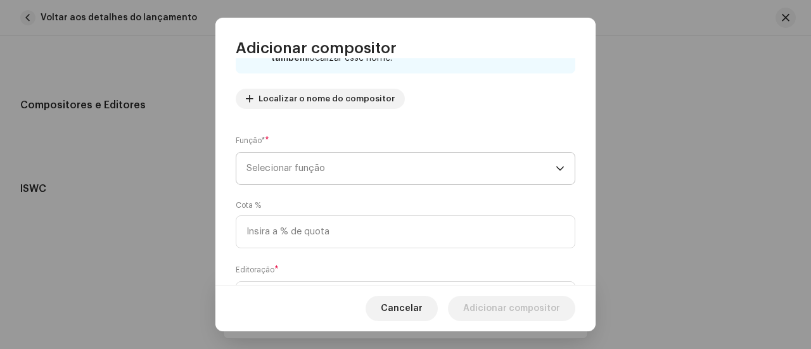
click at [348, 168] on span "Selecionar função" at bounding box center [400, 169] width 309 height 32
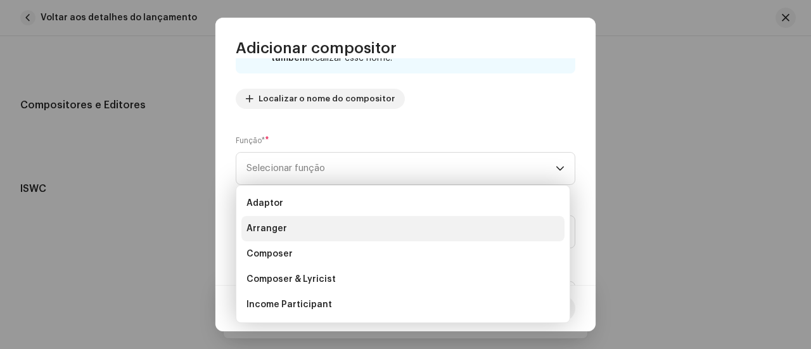
scroll to position [63, 0]
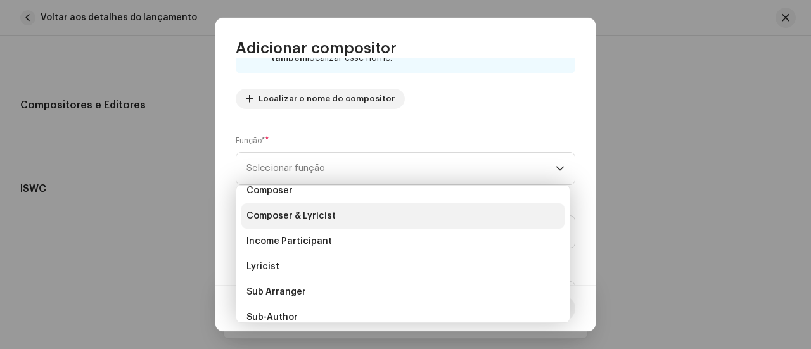
click at [315, 212] on span "Composer & Lyricist" at bounding box center [290, 216] width 89 height 13
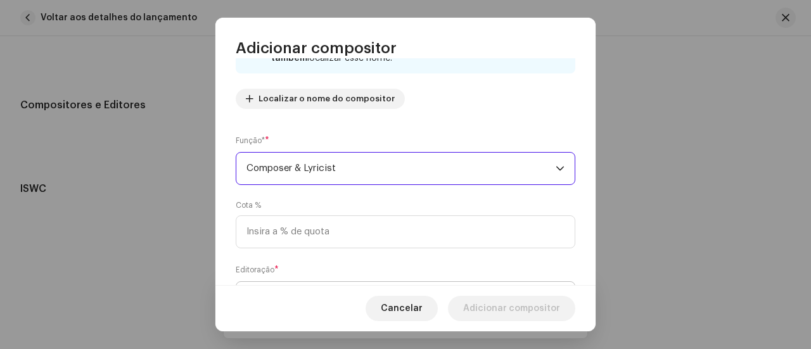
scroll to position [190, 0]
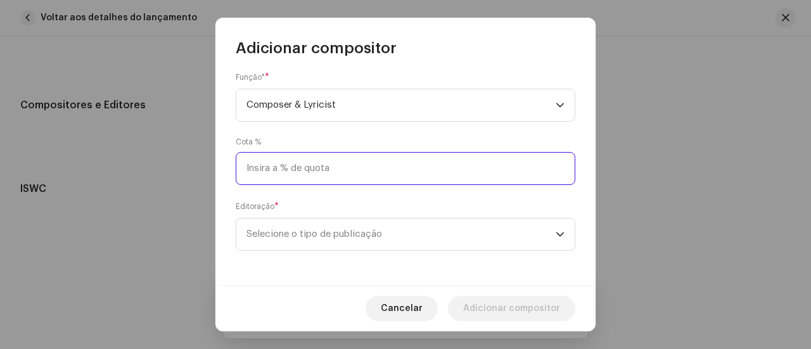
click at [346, 168] on input at bounding box center [406, 168] width 340 height 33
type input "100,00"
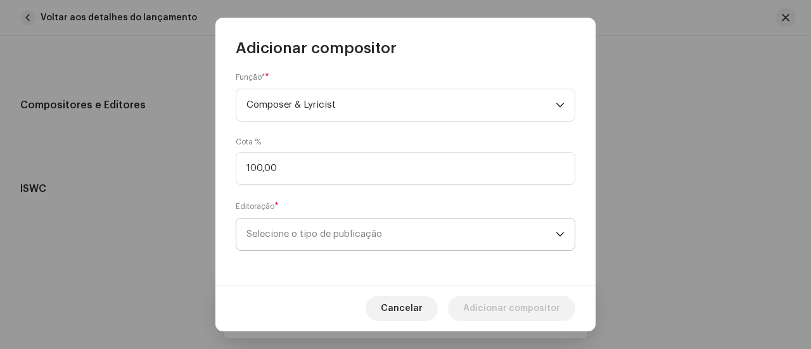
click at [394, 239] on span "Selecione o tipo de publicação" at bounding box center [400, 235] width 309 height 32
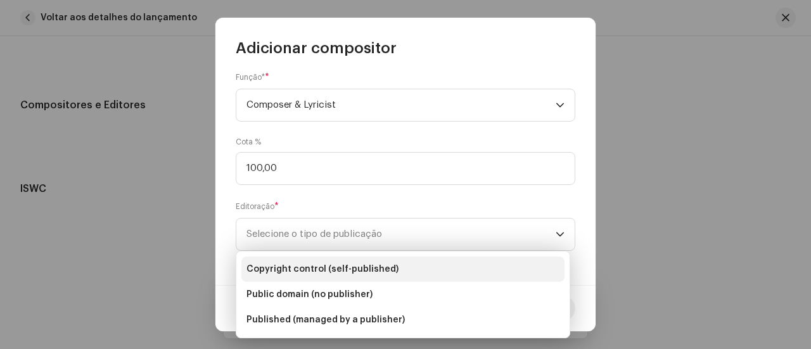
drag, startPoint x: 406, startPoint y: 269, endPoint x: 425, endPoint y: 273, distance: 19.4
click at [406, 268] on li "Copyright control (self-published)" at bounding box center [402, 269] width 323 height 25
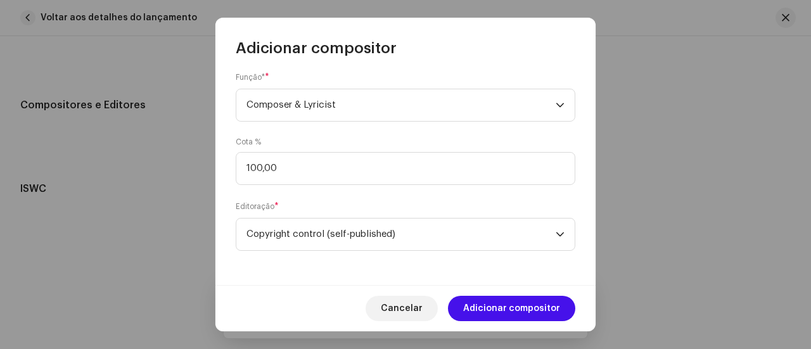
click at [506, 310] on span "Adicionar compositor" at bounding box center [511, 308] width 97 height 25
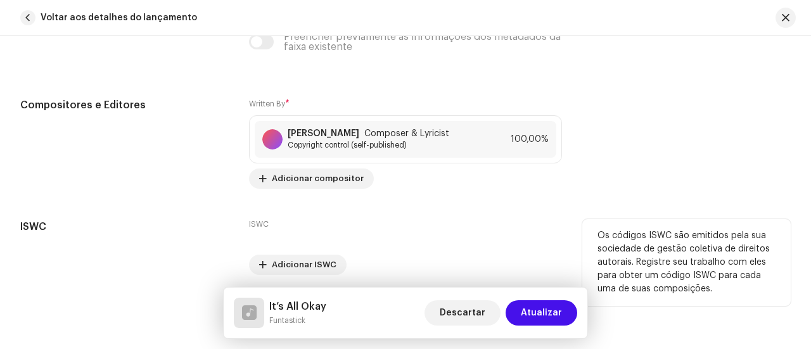
scroll to position [2652, 0]
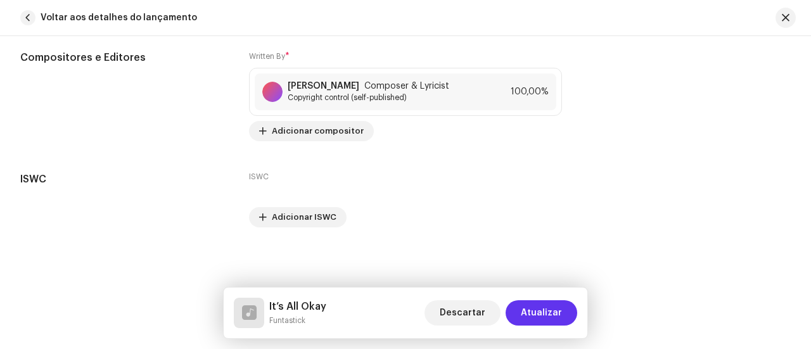
click at [537, 311] on span "Atualizar" at bounding box center [541, 312] width 41 height 25
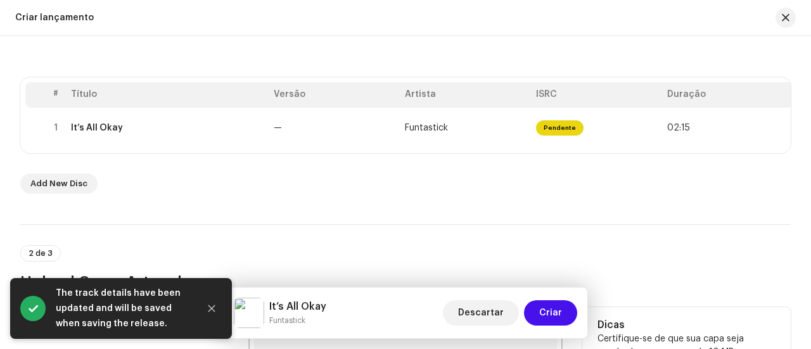
scroll to position [353, 0]
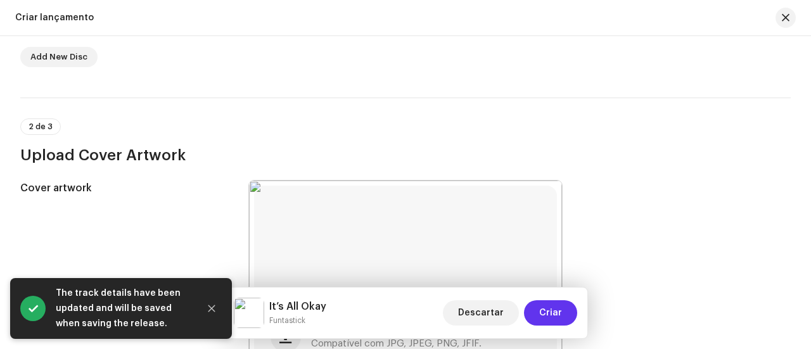
click at [559, 315] on span "Criar" at bounding box center [550, 312] width 23 height 25
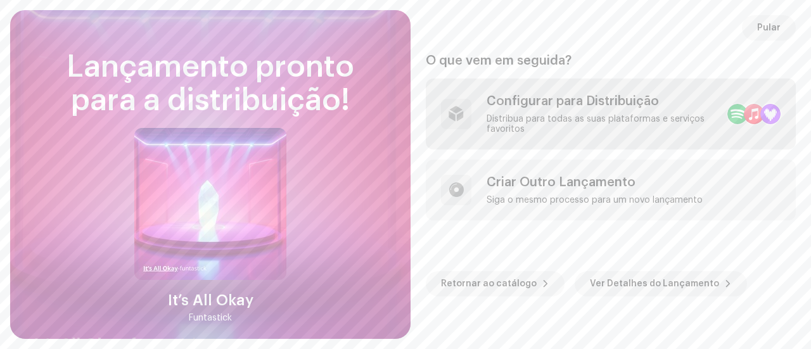
click at [650, 111] on div "Configurar para Distribuição Distribua para todas as suas plataformas e serviço…" at bounding box center [601, 114] width 231 height 41
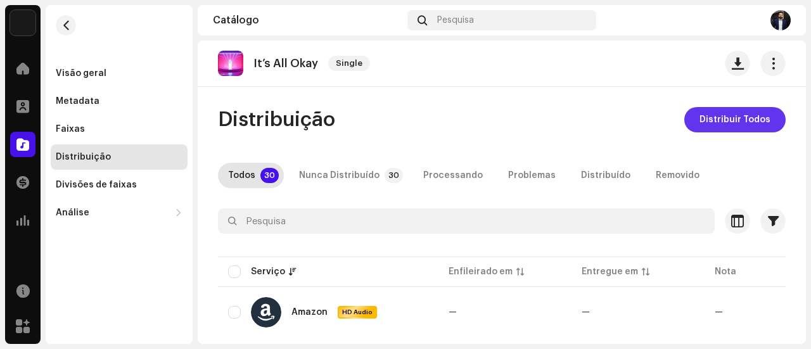
click at [725, 126] on span "Distribuir Todos" at bounding box center [734, 119] width 71 height 25
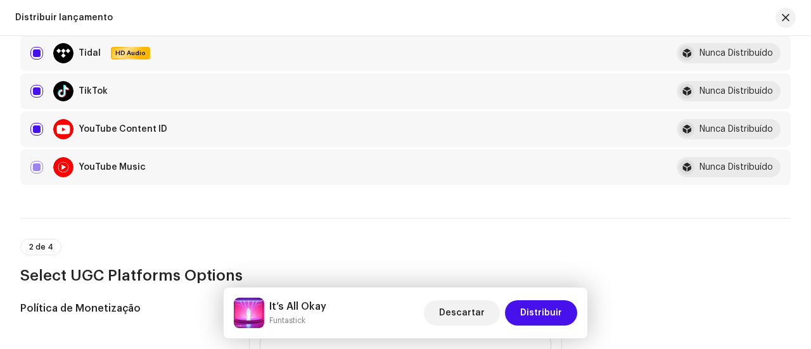
scroll to position [1457, 0]
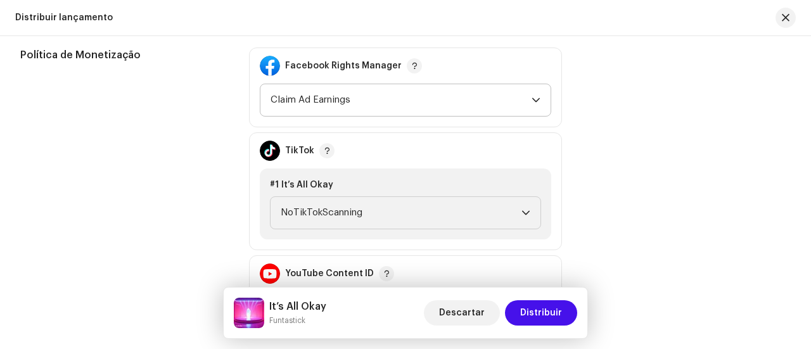
click at [541, 104] on p-select "Claim Ad Earnings" at bounding box center [405, 100] width 291 height 33
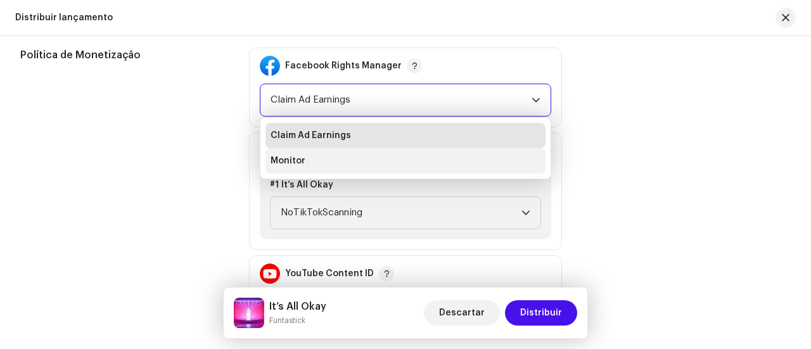
click at [385, 158] on li "Monitor" at bounding box center [405, 160] width 280 height 25
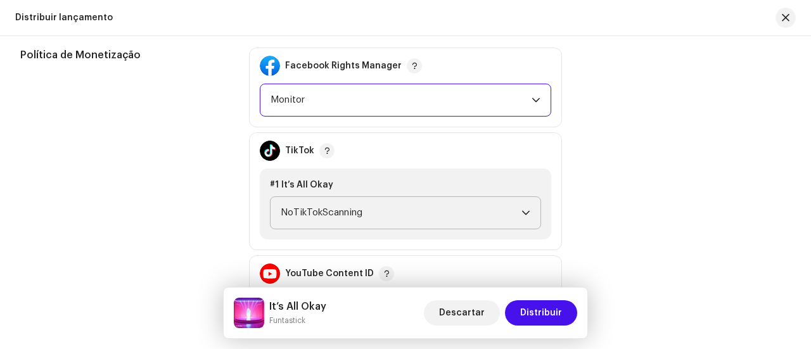
click at [410, 216] on span "NoTikTokScanning" at bounding box center [401, 213] width 241 height 32
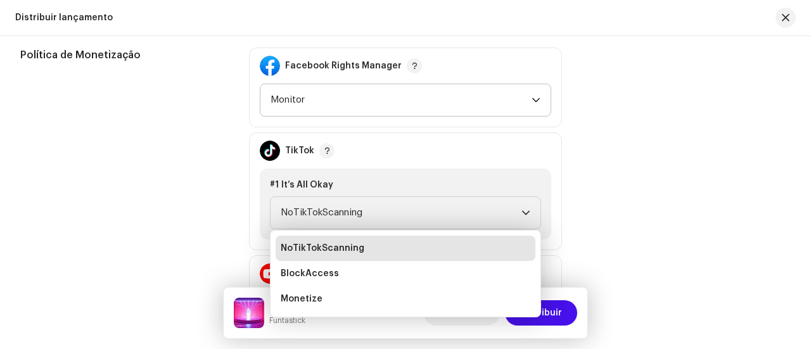
drag, startPoint x: 352, startPoint y: 293, endPoint x: 388, endPoint y: 264, distance: 45.9
click at [352, 292] on li "Monetize" at bounding box center [406, 298] width 260 height 25
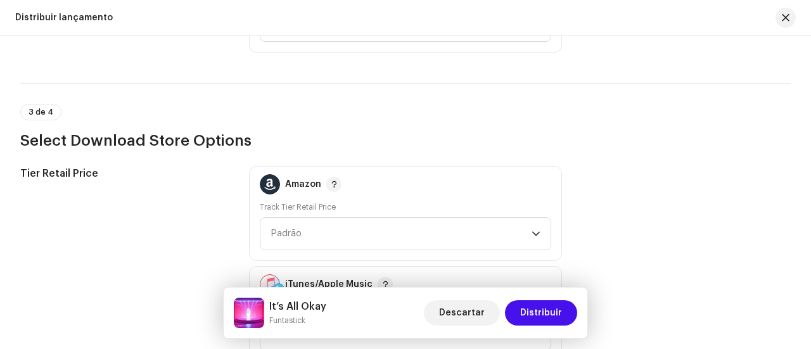
scroll to position [1837, 0]
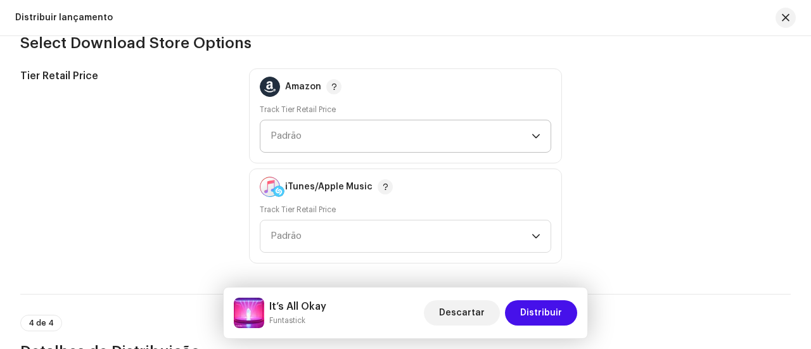
click at [526, 141] on span "Padrão" at bounding box center [400, 136] width 261 height 32
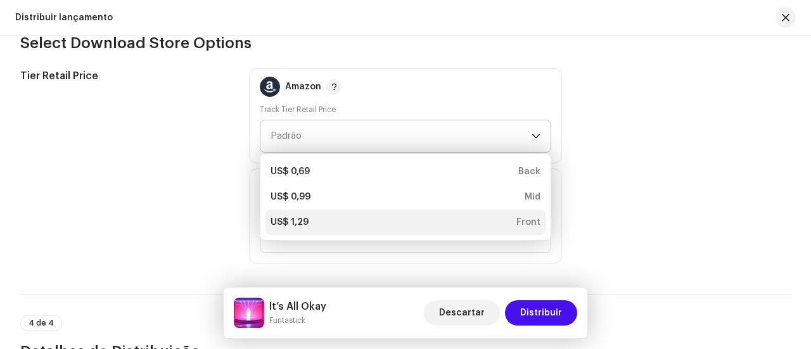
drag, startPoint x: 296, startPoint y: 220, endPoint x: 304, endPoint y: 220, distance: 7.6
click at [296, 220] on div "US$ 1,29" at bounding box center [289, 222] width 38 height 13
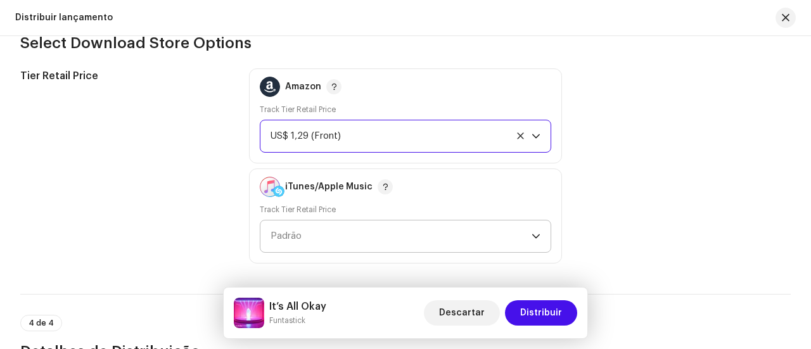
click at [356, 229] on span "Padrão" at bounding box center [400, 236] width 261 height 32
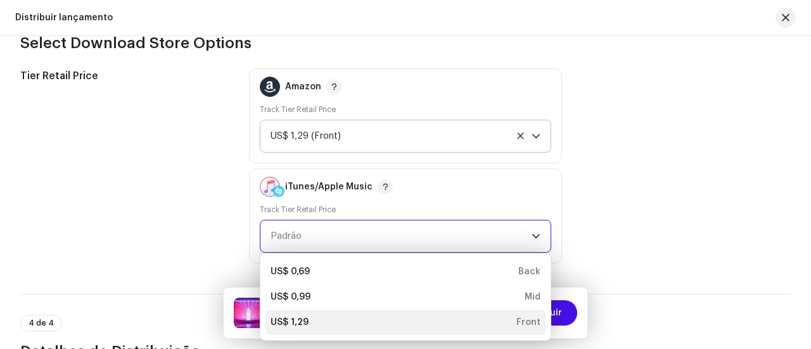
drag, startPoint x: 294, startPoint y: 315, endPoint x: 316, endPoint y: 300, distance: 26.5
click at [296, 316] on div "US$ 1,29" at bounding box center [289, 322] width 38 height 13
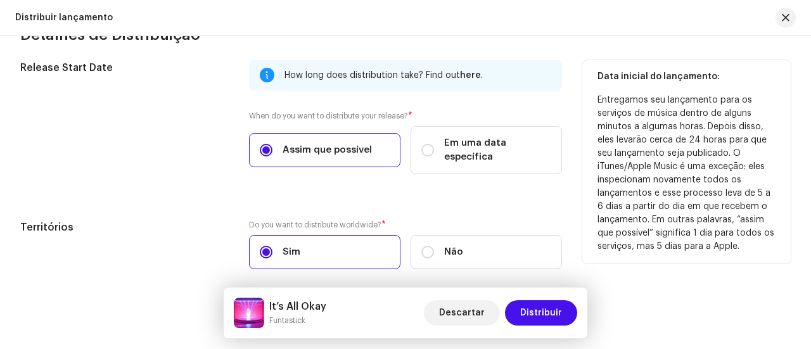
scroll to position [2205, 0]
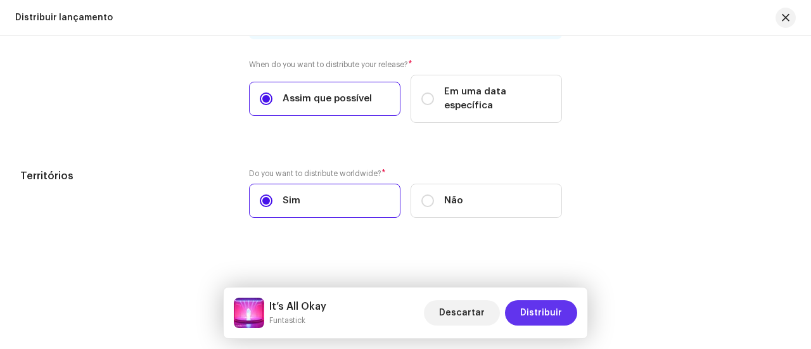
click at [531, 310] on span "Distribuir" at bounding box center [541, 312] width 42 height 25
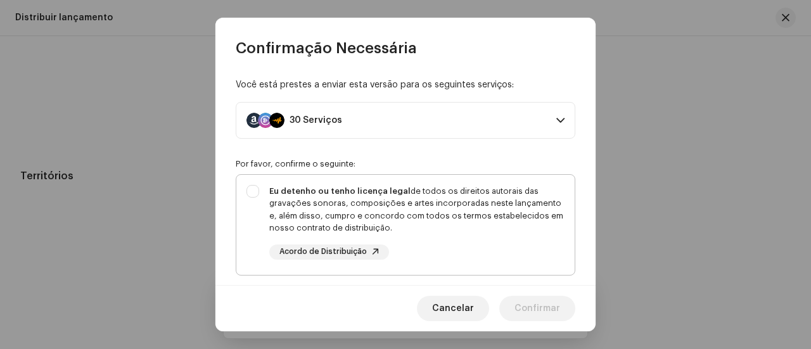
click at [248, 193] on div "Eu detenho ou tenho licença legal de todos os direitos autorais das gravações s…" at bounding box center [405, 222] width 338 height 95
checkbox input "true"
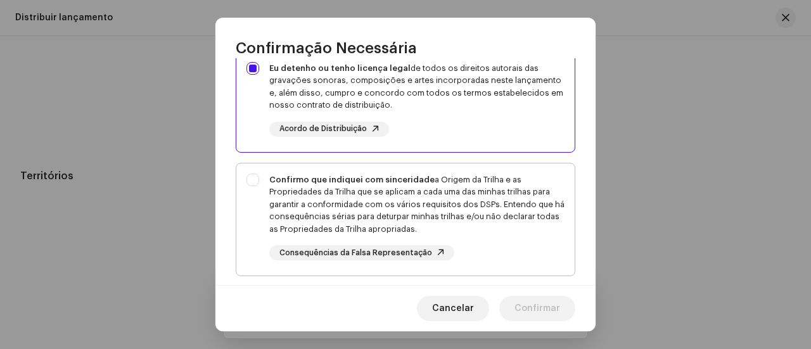
scroll to position [127, 0]
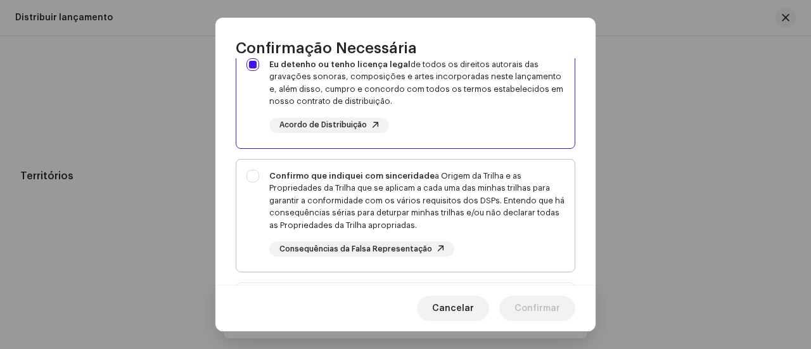
click at [251, 174] on div "Confirmo que indiquei com sinceridade a Origem da Trilha e as Propriedades da T…" at bounding box center [405, 214] width 338 height 108
checkbox input "true"
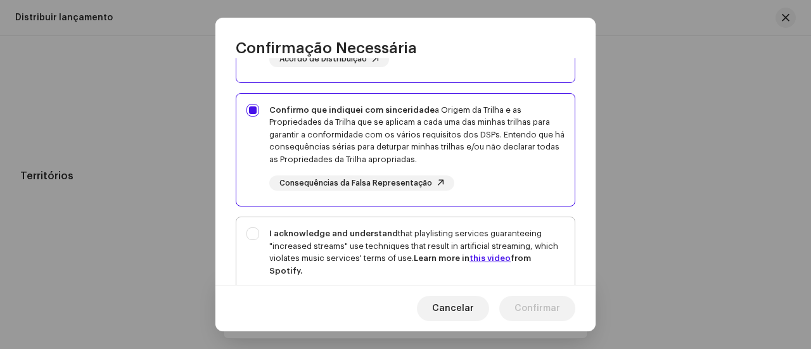
scroll to position [317, 0]
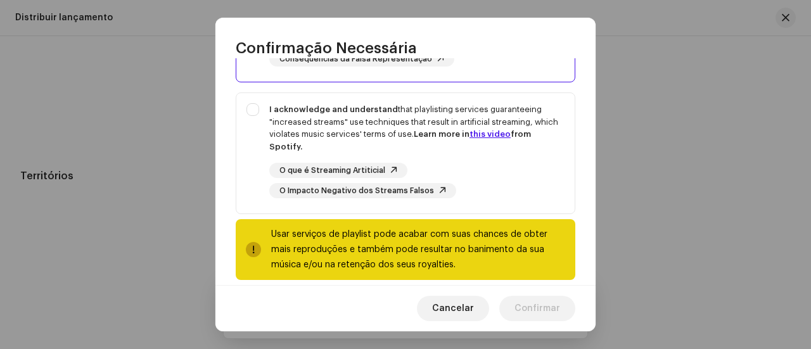
drag, startPoint x: 253, startPoint y: 134, endPoint x: 398, endPoint y: 247, distance: 183.6
click at [253, 134] on div "I acknowledge and understand that playlisting services guaranteeing "increased …" at bounding box center [405, 150] width 338 height 115
checkbox input "true"
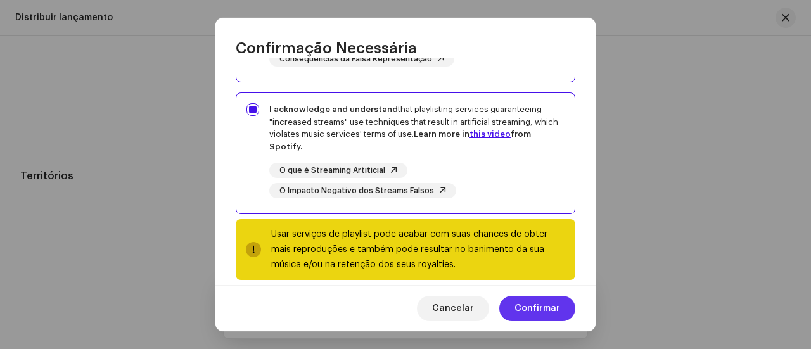
click at [530, 307] on span "Confirmar" at bounding box center [537, 308] width 46 height 25
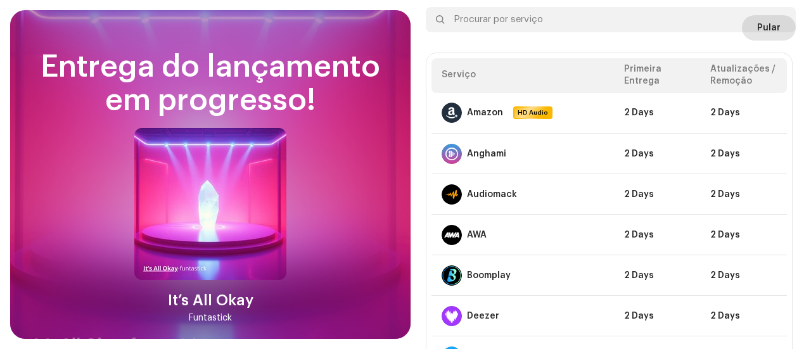
click at [765, 35] on span "Pular" at bounding box center [768, 27] width 23 height 25
